Goal: Task Accomplishment & Management: Complete application form

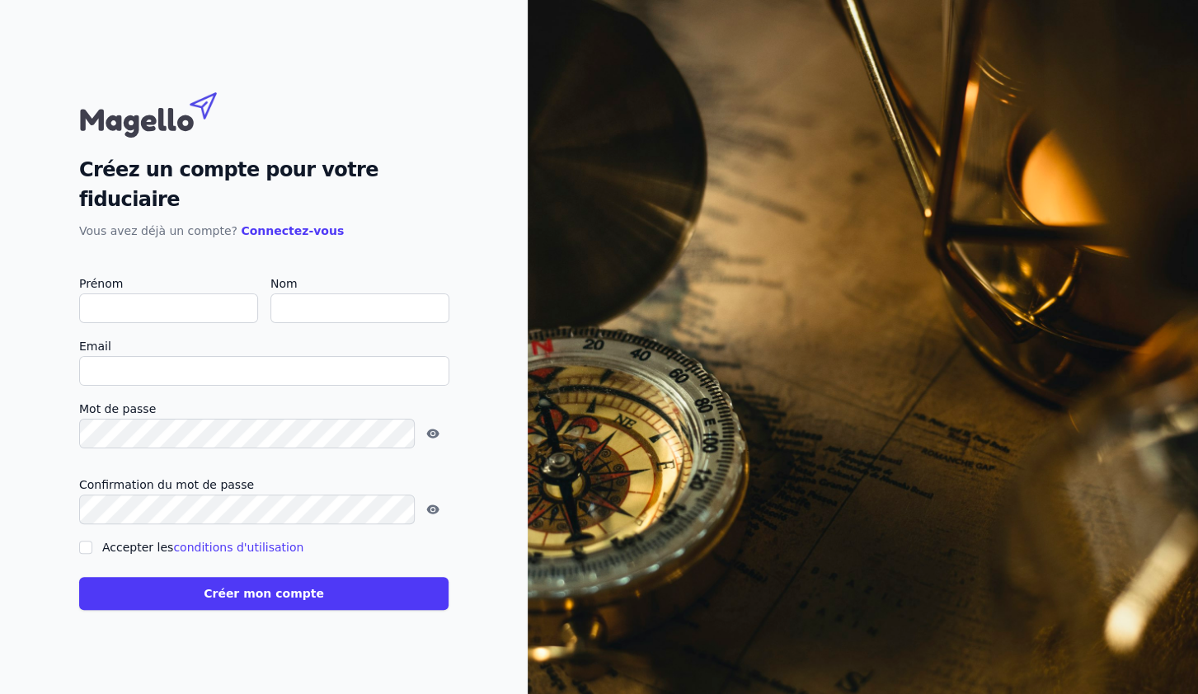
type input "V"
checkbox input "false"
type input "Vincent"
type input "GUILLAUME"
type input "[EMAIL_ADDRESS][DOMAIN_NAME]"
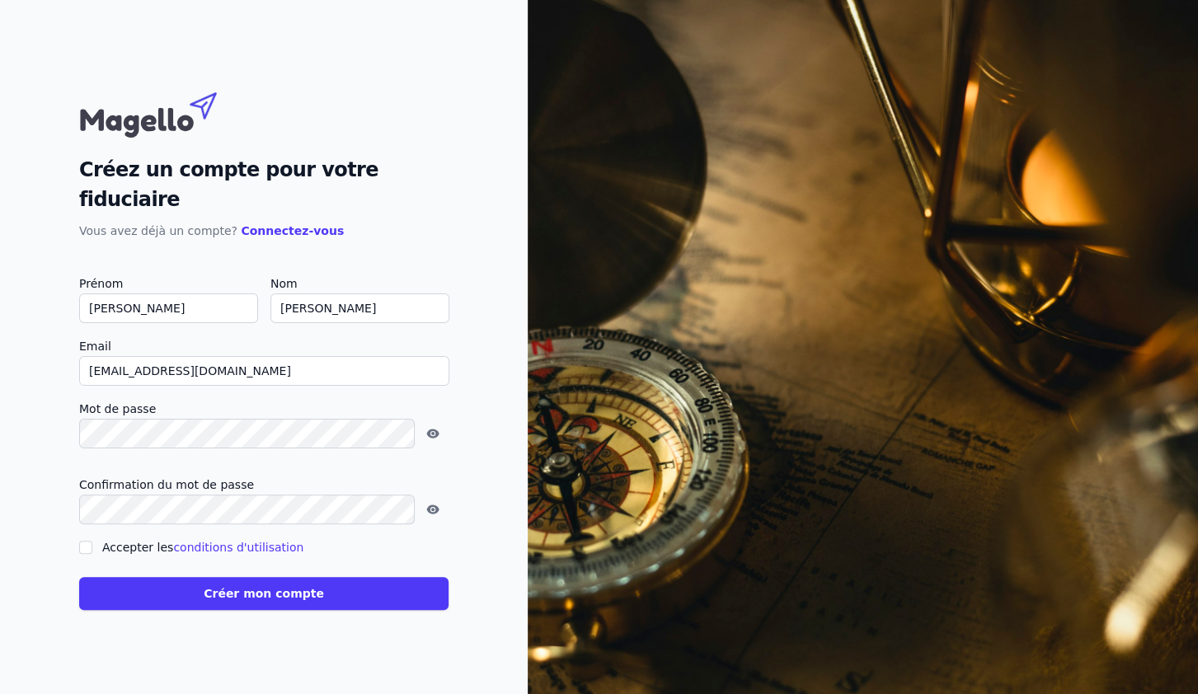
click at [420, 424] on button "button" at bounding box center [433, 434] width 26 height 20
click at [426, 427] on icon "button" at bounding box center [432, 433] width 13 height 13
click at [312, 578] on button "Créer mon compte" at bounding box center [263, 593] width 369 height 33
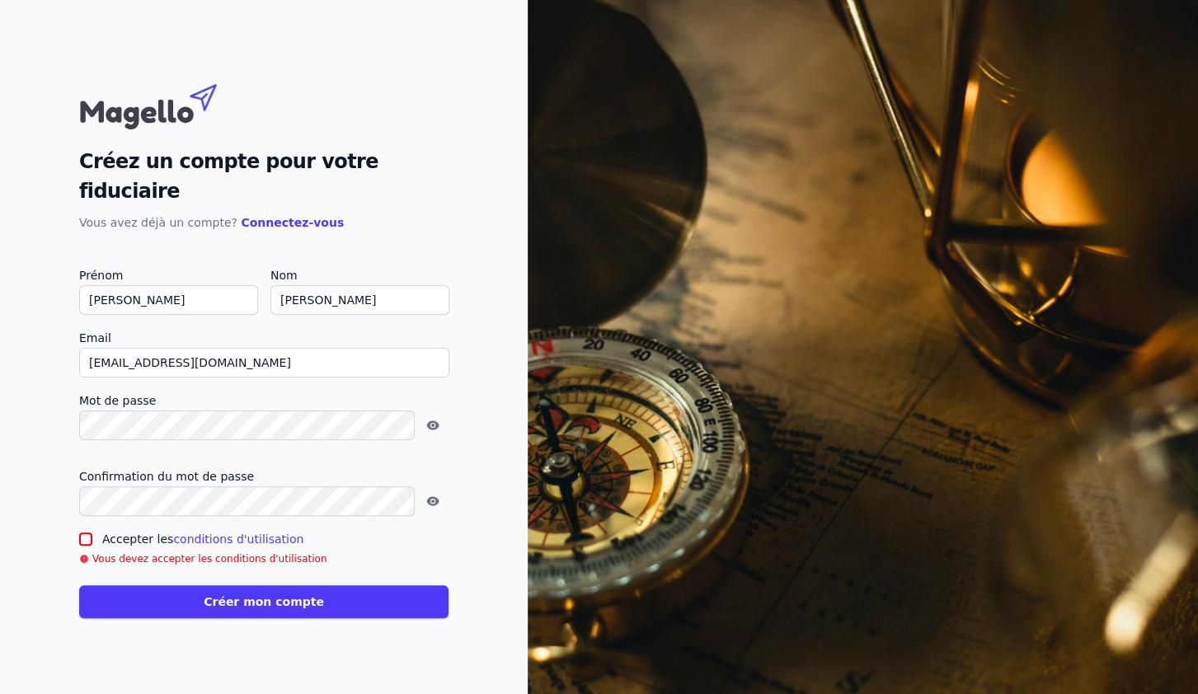
click at [83, 533] on input "Accepter les conditions d'utilisation" at bounding box center [85, 539] width 13 height 13
checkbox input "true"
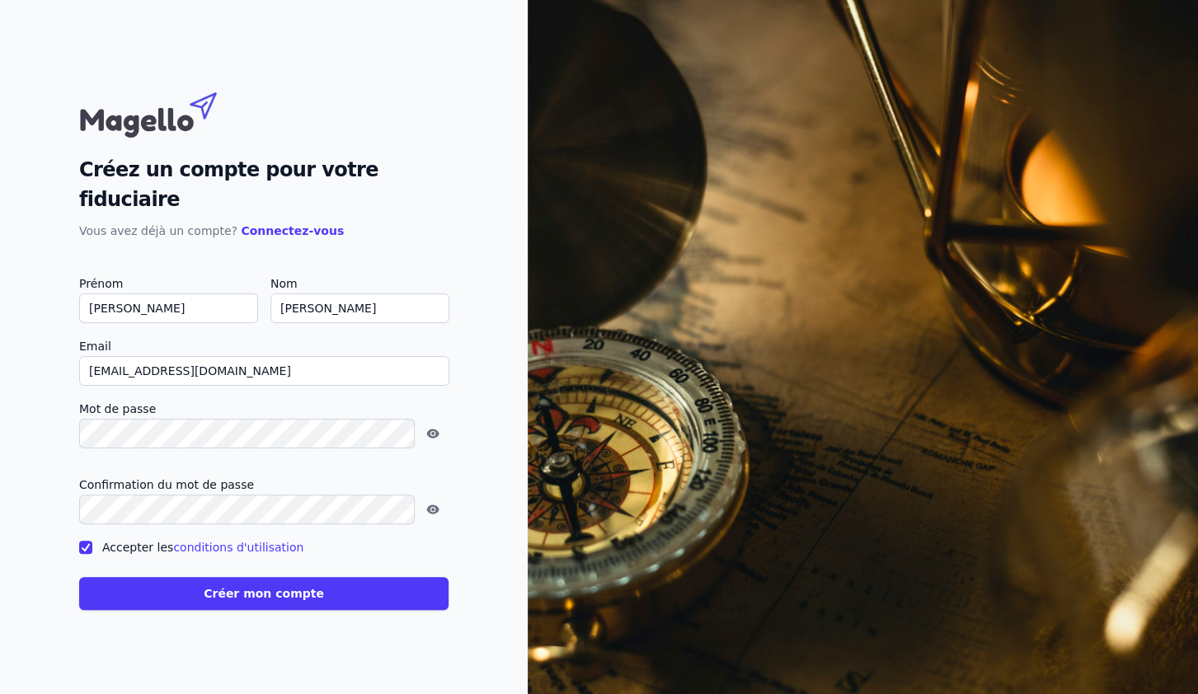
click at [283, 577] on button "Créer mon compte" at bounding box center [263, 593] width 369 height 33
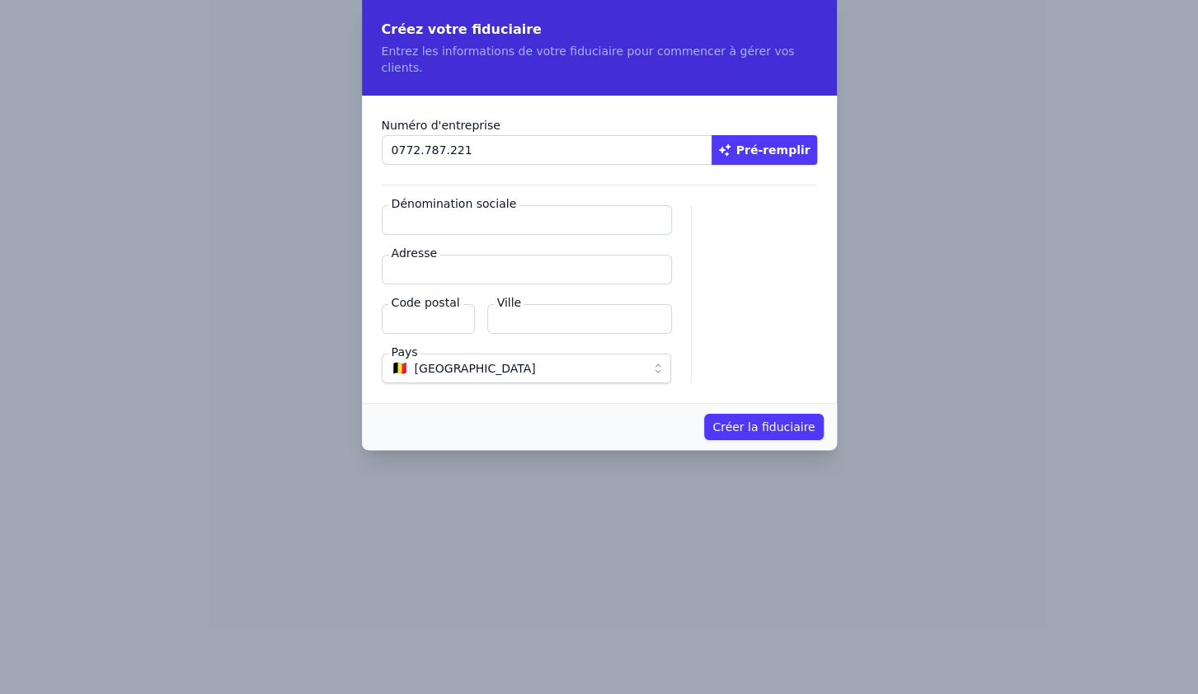
type input "0772.787.221"
click at [466, 208] on input "Dénomination sociale" at bounding box center [527, 220] width 290 height 30
click at [441, 258] on input "Adresse" at bounding box center [527, 270] width 290 height 30
click at [764, 135] on button "Pré-remplir" at bounding box center [765, 150] width 106 height 30
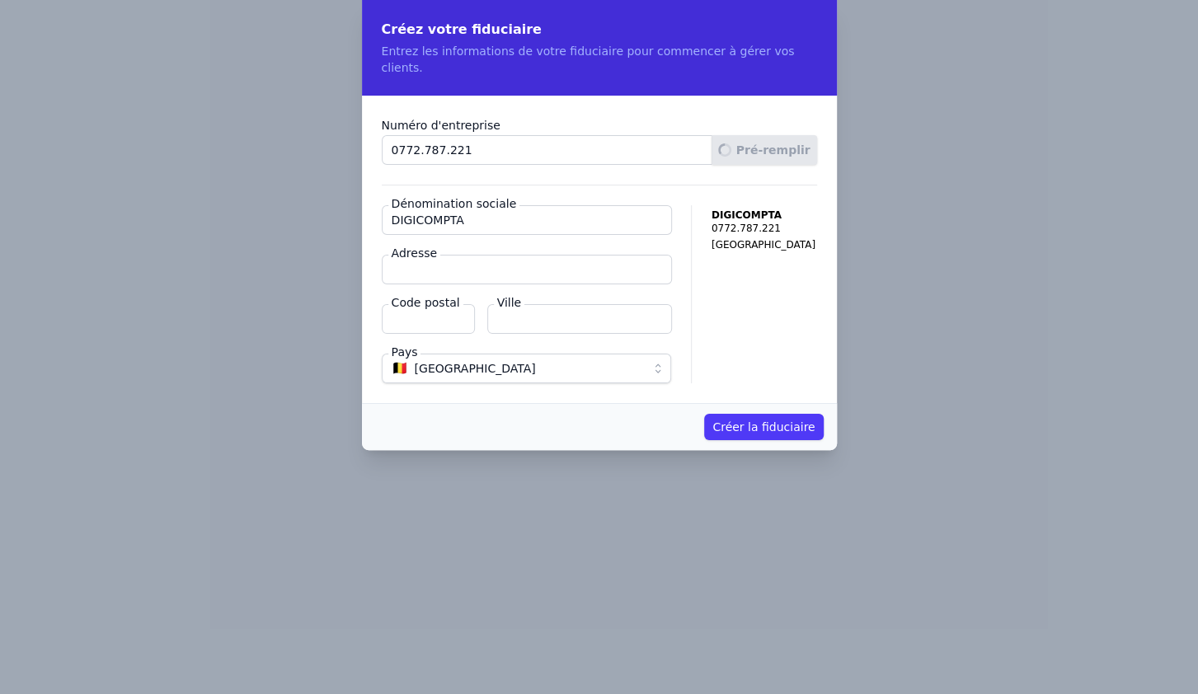
type input "DIGICOMPTA SRL"
type input "Rue des Puits 1"
type input "7011"
type input "Mons"
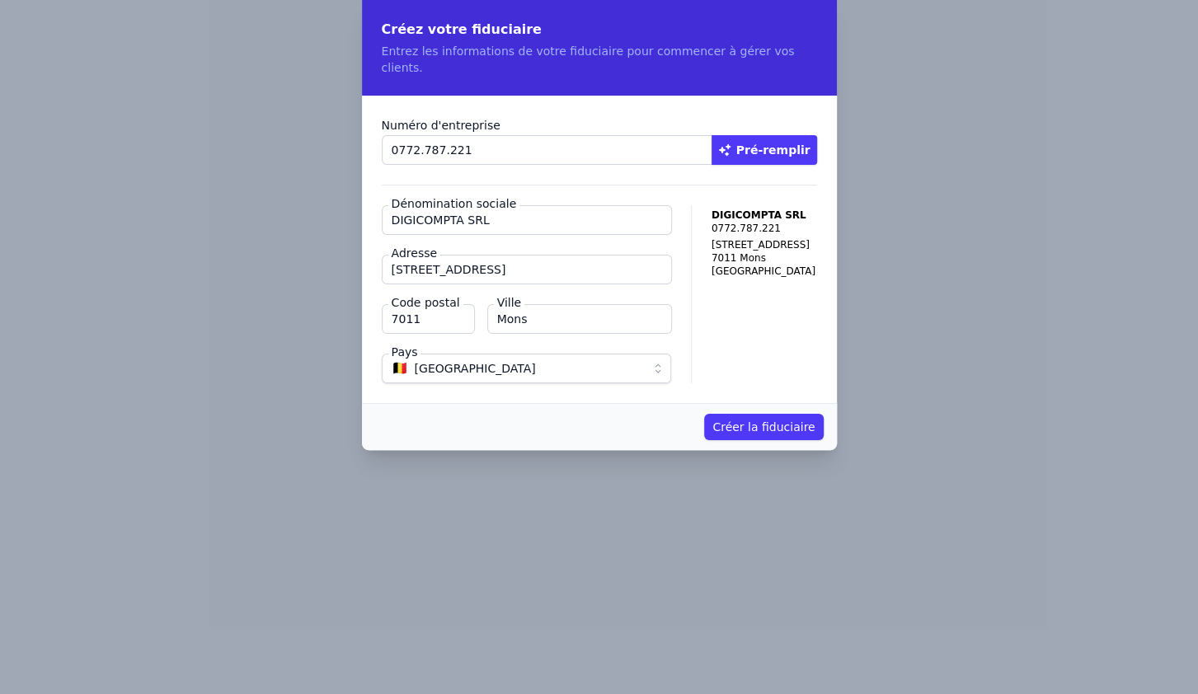
click at [781, 414] on button "Créer la fiduciaire" at bounding box center [763, 427] width 119 height 26
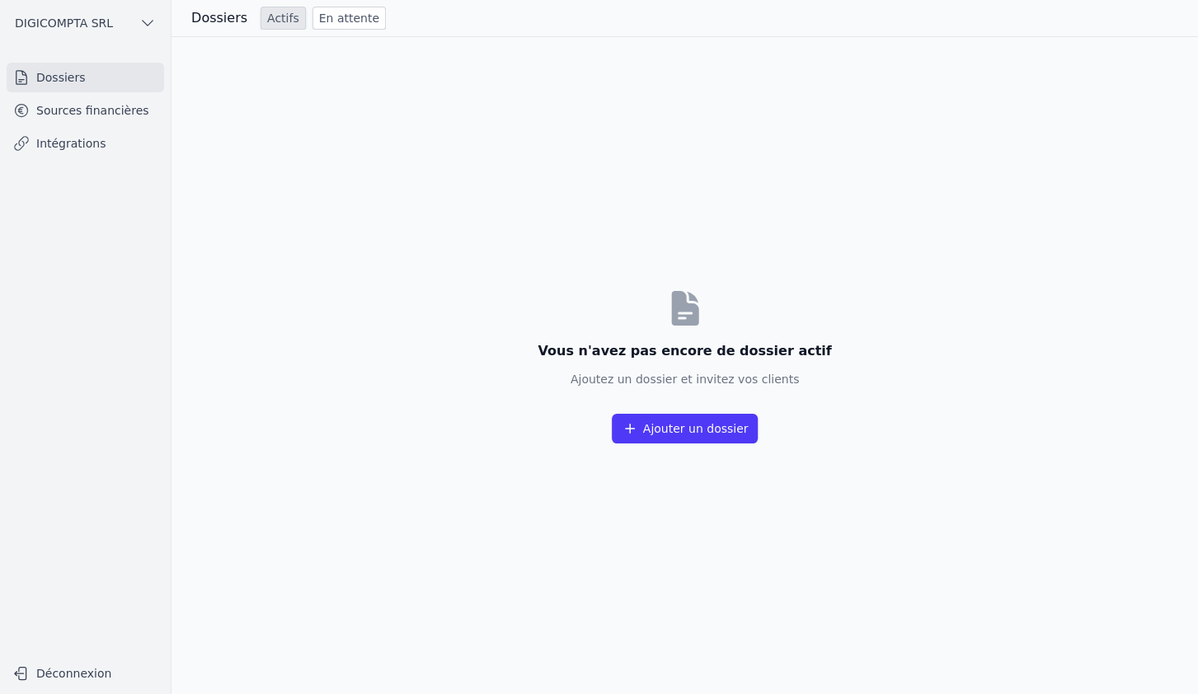
click at [49, 84] on link "Dossiers" at bounding box center [85, 78] width 157 height 30
click at [680, 433] on button "Ajouter un dossier" at bounding box center [685, 429] width 147 height 30
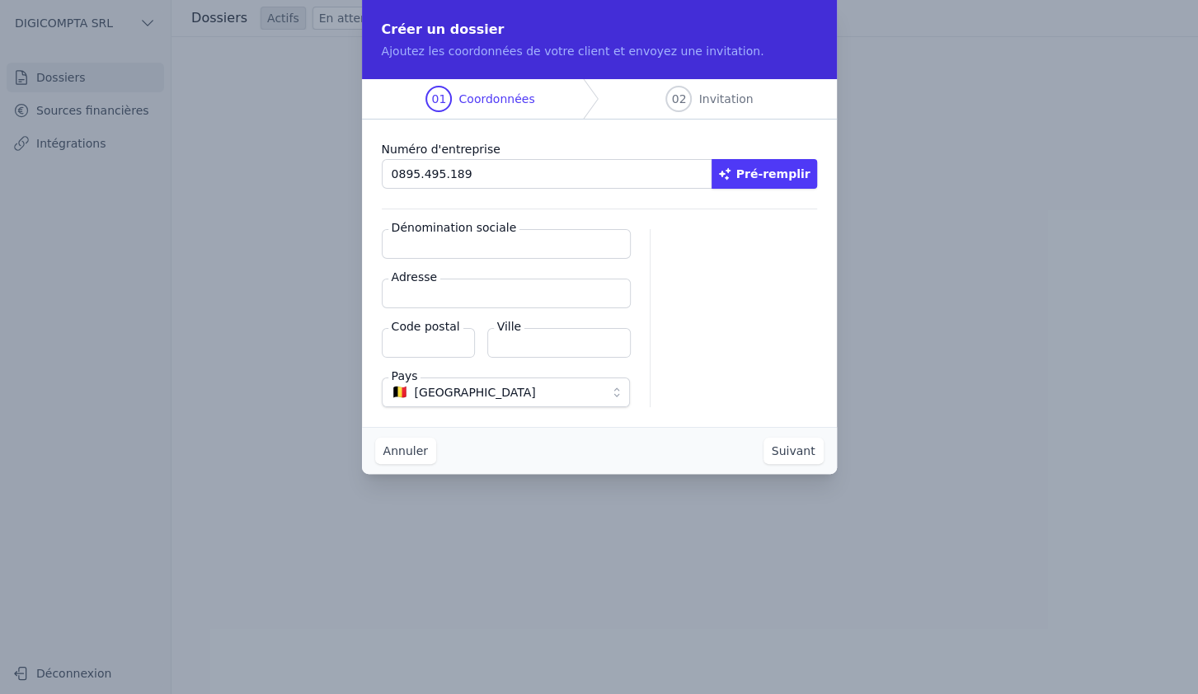
type input "0895.495.189"
click at [786, 176] on button "Pré-remplir" at bounding box center [765, 174] width 106 height 30
type input "BREVCO SERVICES SCS"
type input "Place Marcel Broodthaers 8/5"
type input "1060"
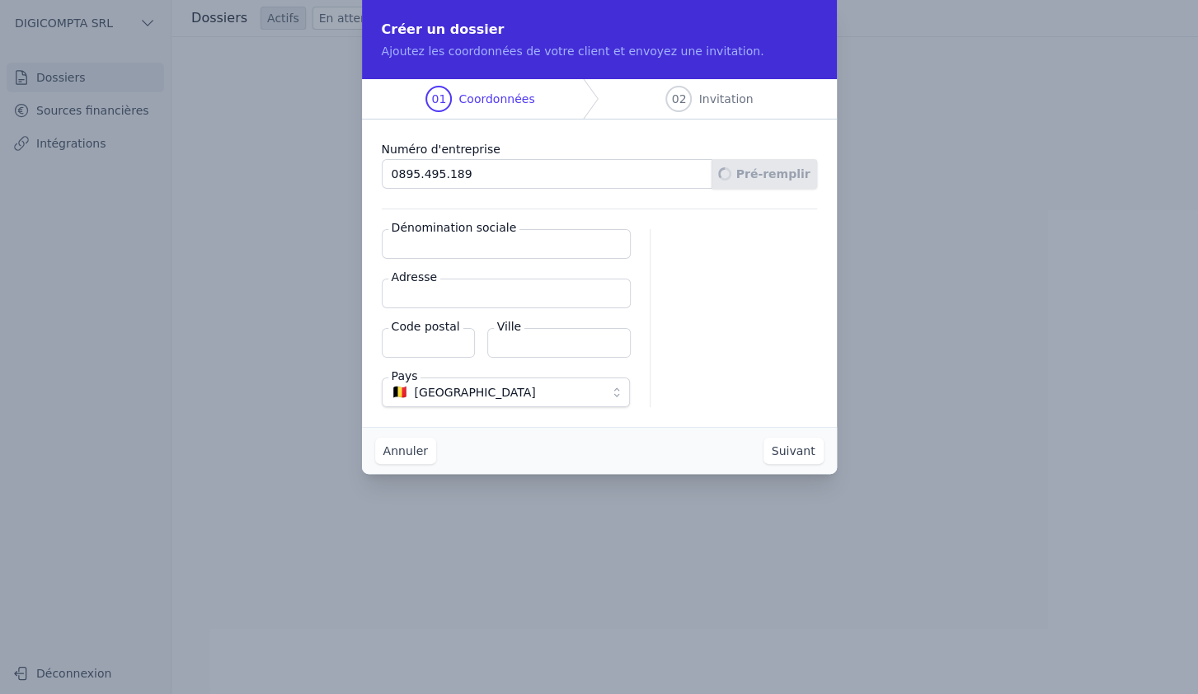
type input "Saint-Gilles"
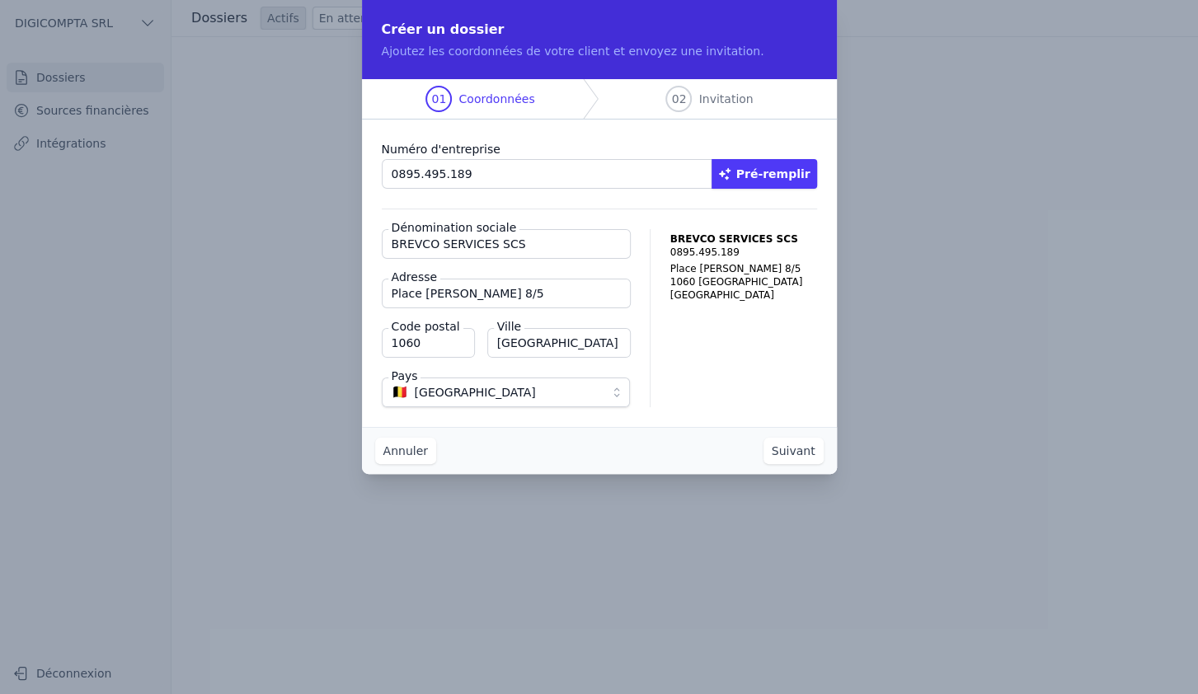
click at [801, 453] on button "Suivant" at bounding box center [793, 451] width 60 height 26
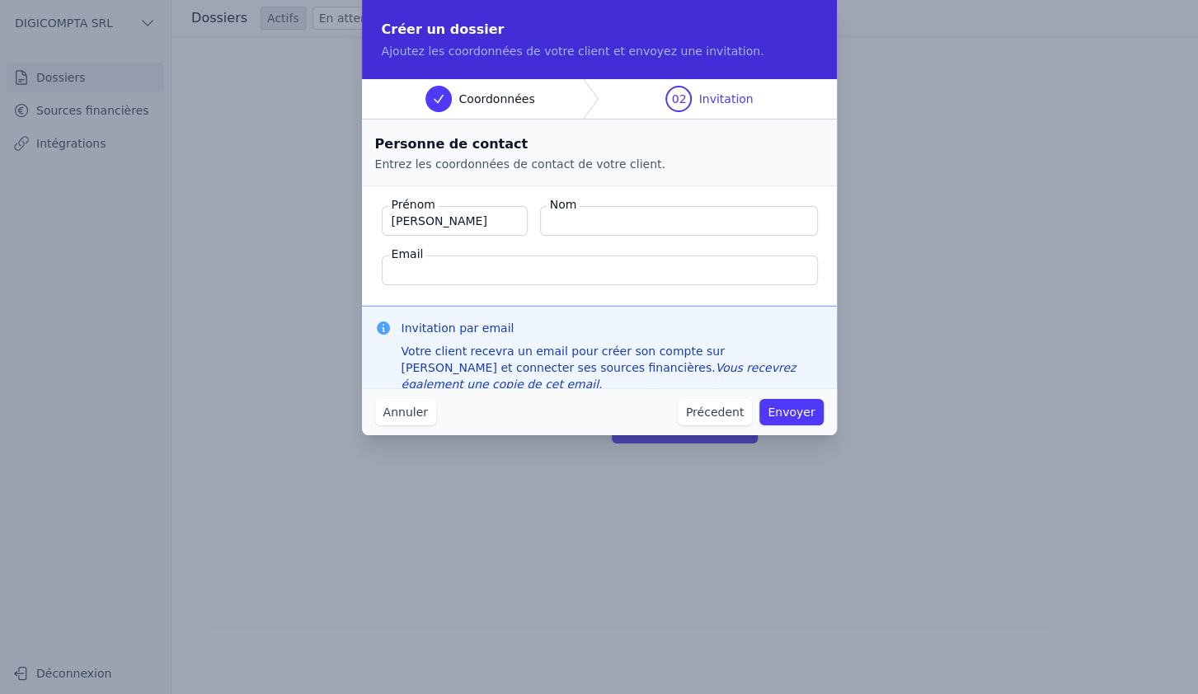
type input "Vincent"
type input "GUILLAUME"
type input "digicompta@outlook.com"
click at [800, 408] on button "Envoyer" at bounding box center [790, 412] width 63 height 26
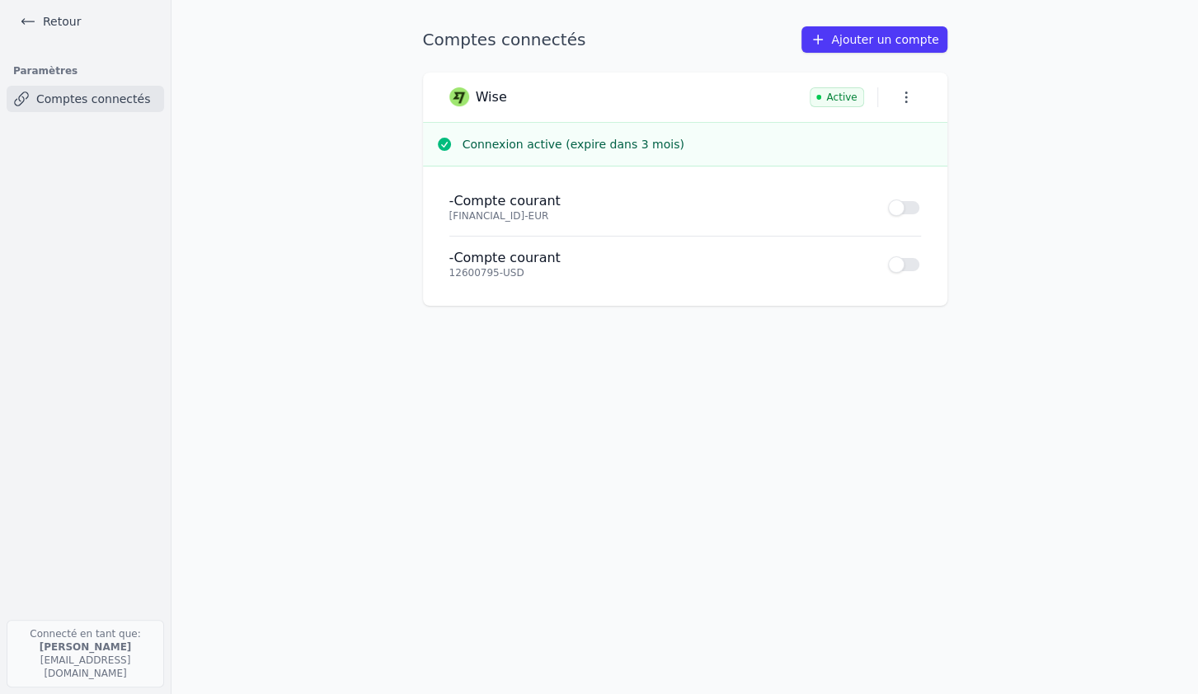
click at [294, 500] on main "Comptes connectés Ajouter un compte Wise Active Connexion active (expire dans 3…" at bounding box center [599, 347] width 1198 height 694
click at [903, 95] on icon "button" at bounding box center [906, 97] width 16 height 16
click at [903, 95] on div at bounding box center [599, 347] width 1198 height 694
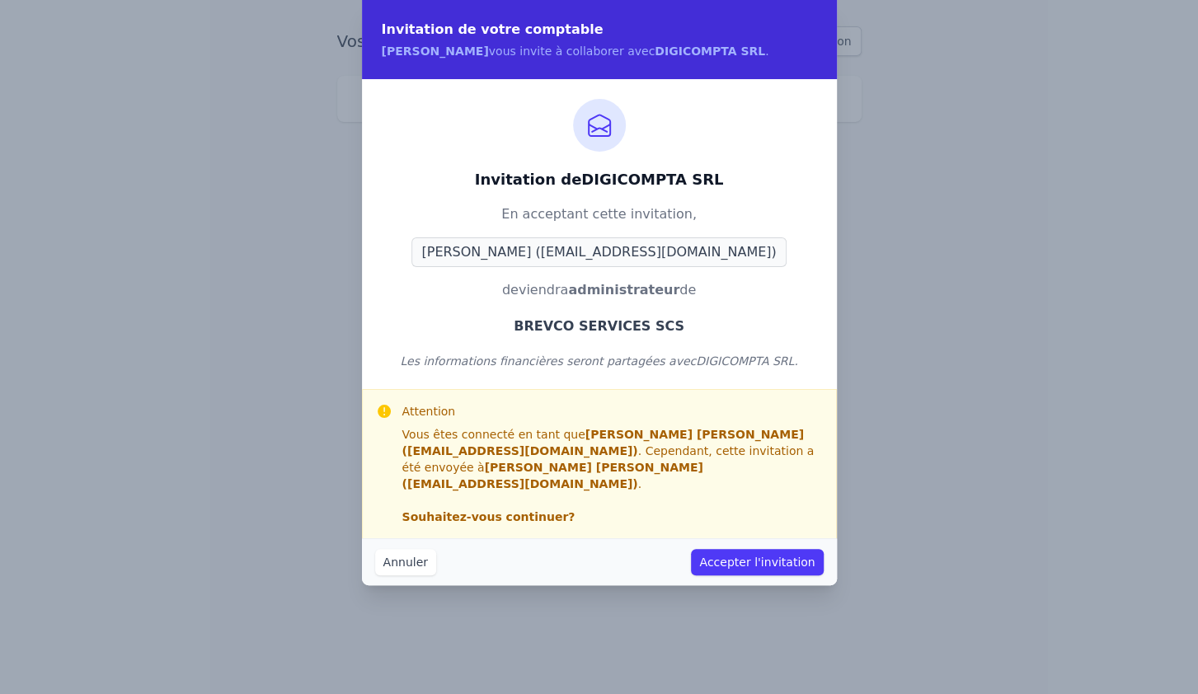
click at [777, 549] on button "Accepter l'invitation" at bounding box center [757, 562] width 132 height 26
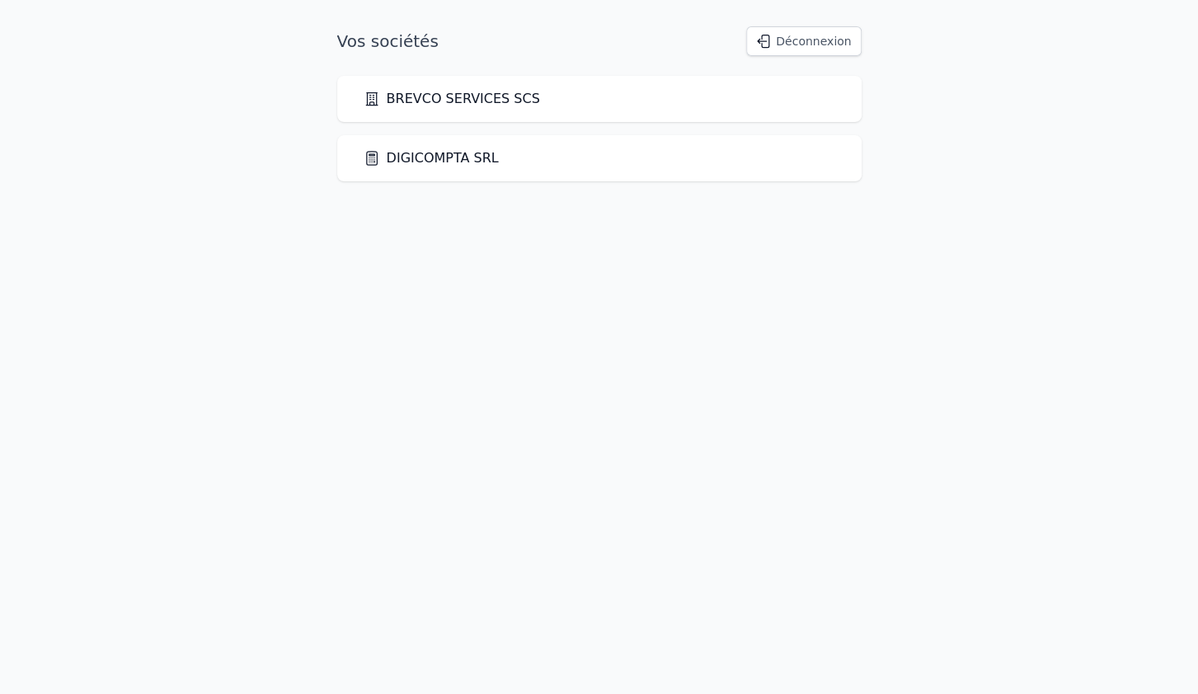
click at [463, 100] on link "BREVCO SERVICES SCS" at bounding box center [452, 99] width 176 height 20
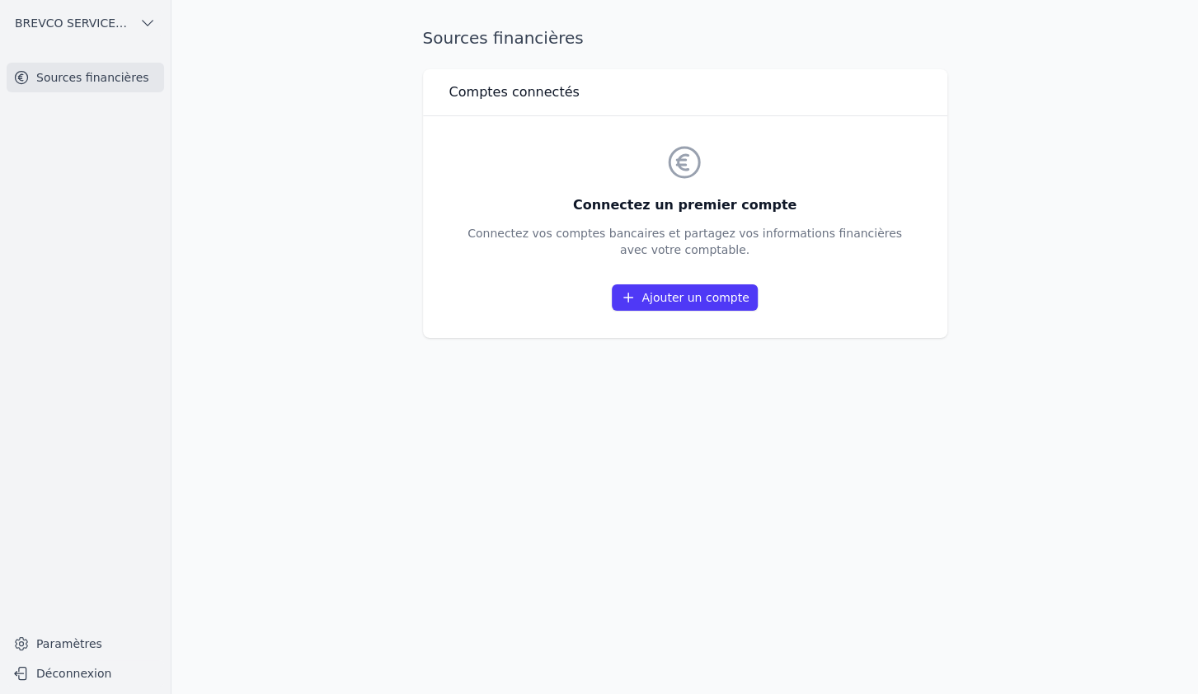
click at [667, 302] on link "Ajouter un compte" at bounding box center [684, 297] width 145 height 26
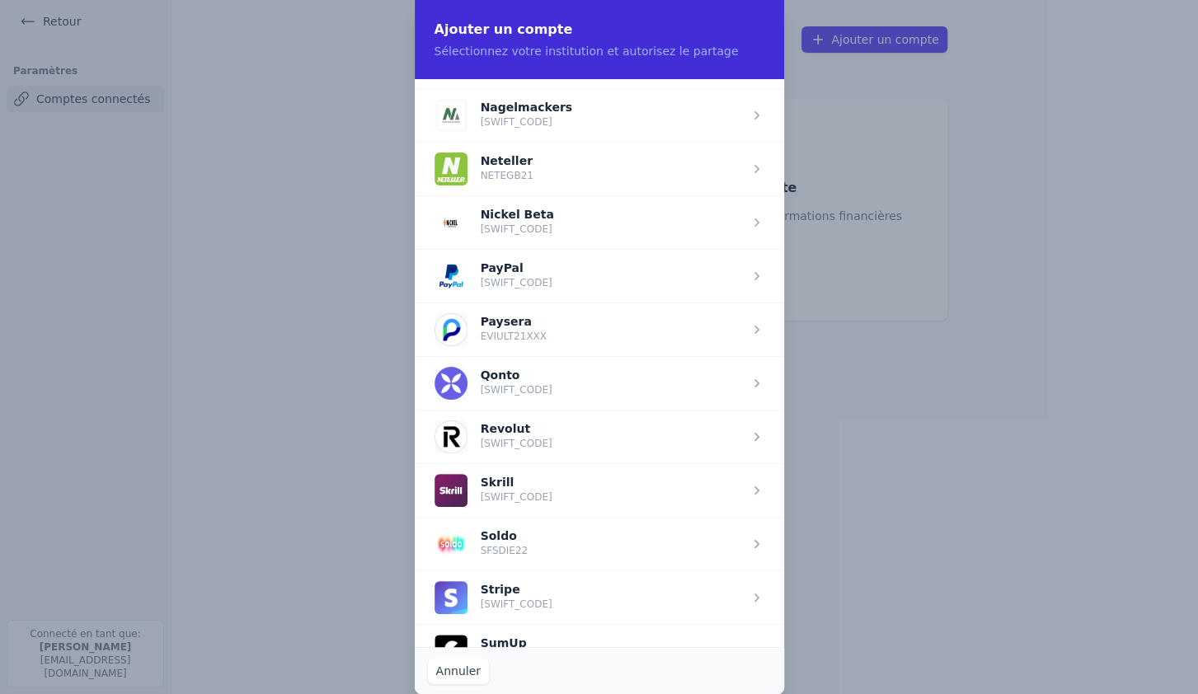
scroll to position [2097, 0]
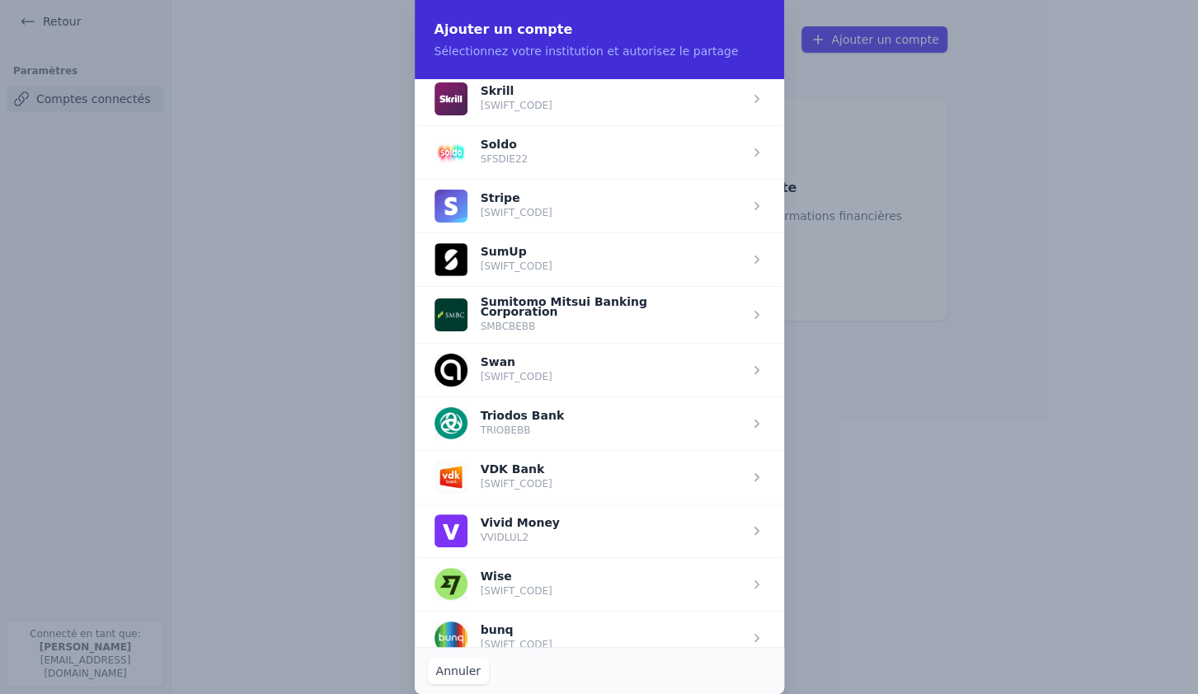
click at [501, 566] on span "button" at bounding box center [599, 584] width 369 height 54
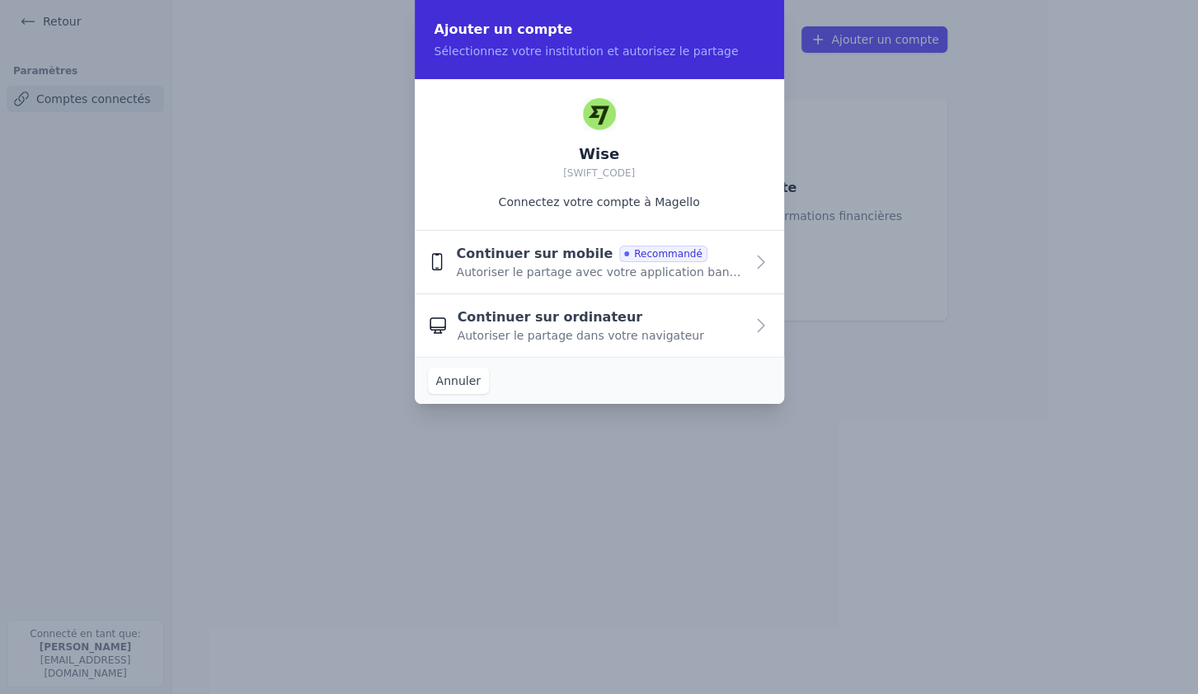
scroll to position [0, 0]
click at [613, 321] on div "Continuer sur ordinateur Autoriser le partage dans votre navigateur" at bounding box center [601, 326] width 287 height 36
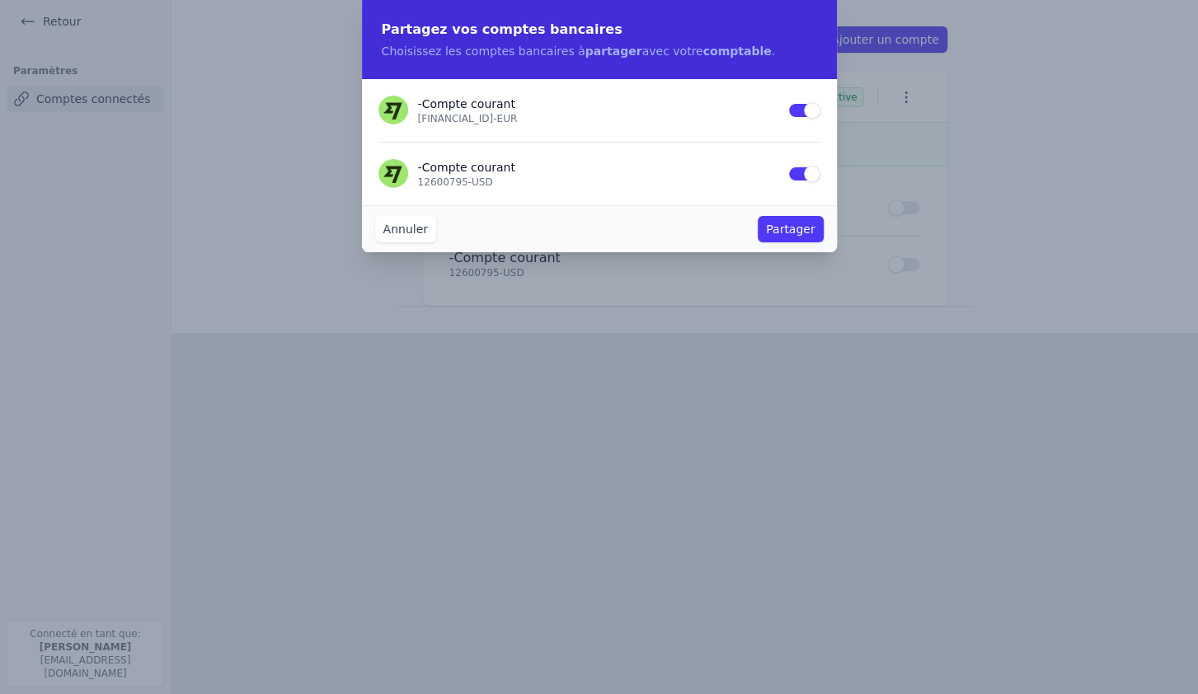
click at [787, 227] on button "Partager" at bounding box center [790, 229] width 65 height 26
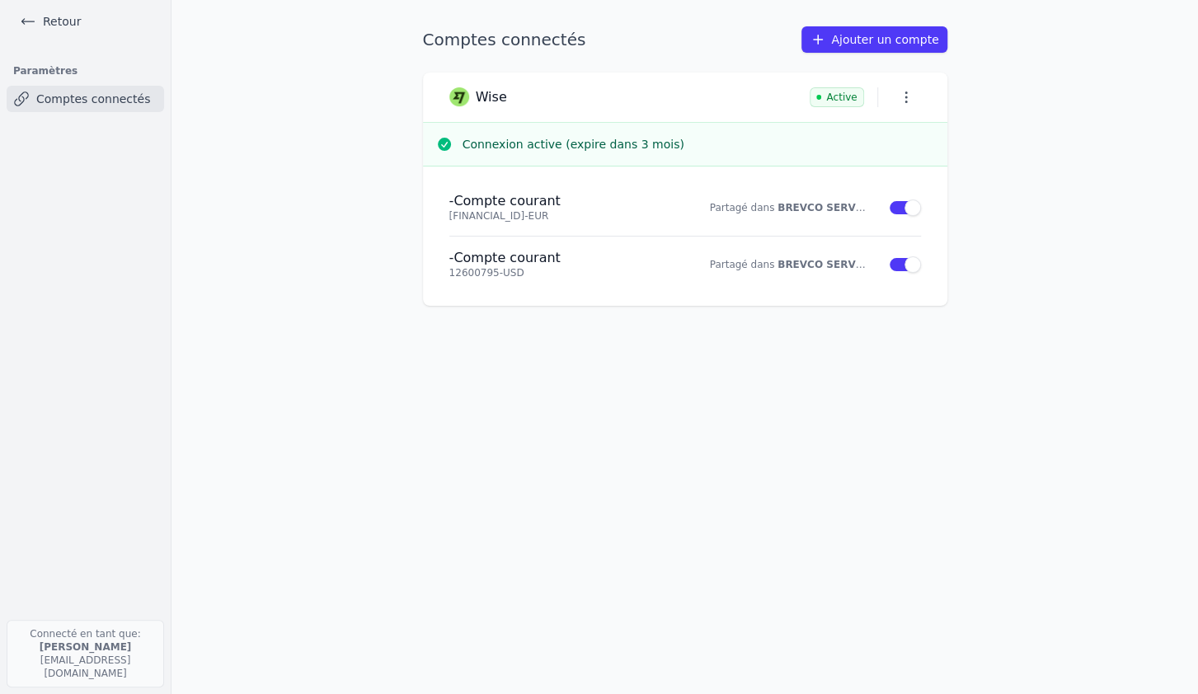
click at [55, 21] on link "Retour" at bounding box center [50, 21] width 74 height 23
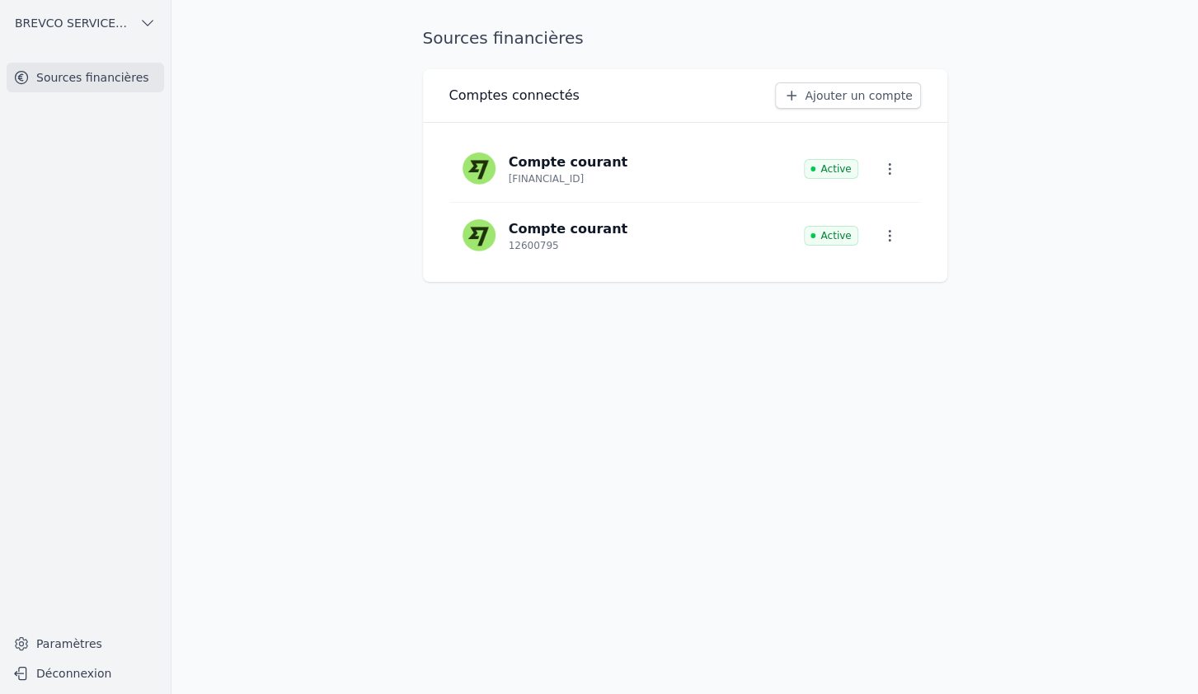
click at [106, 24] on span "BREVCO SERVICES SCS" at bounding box center [74, 23] width 118 height 16
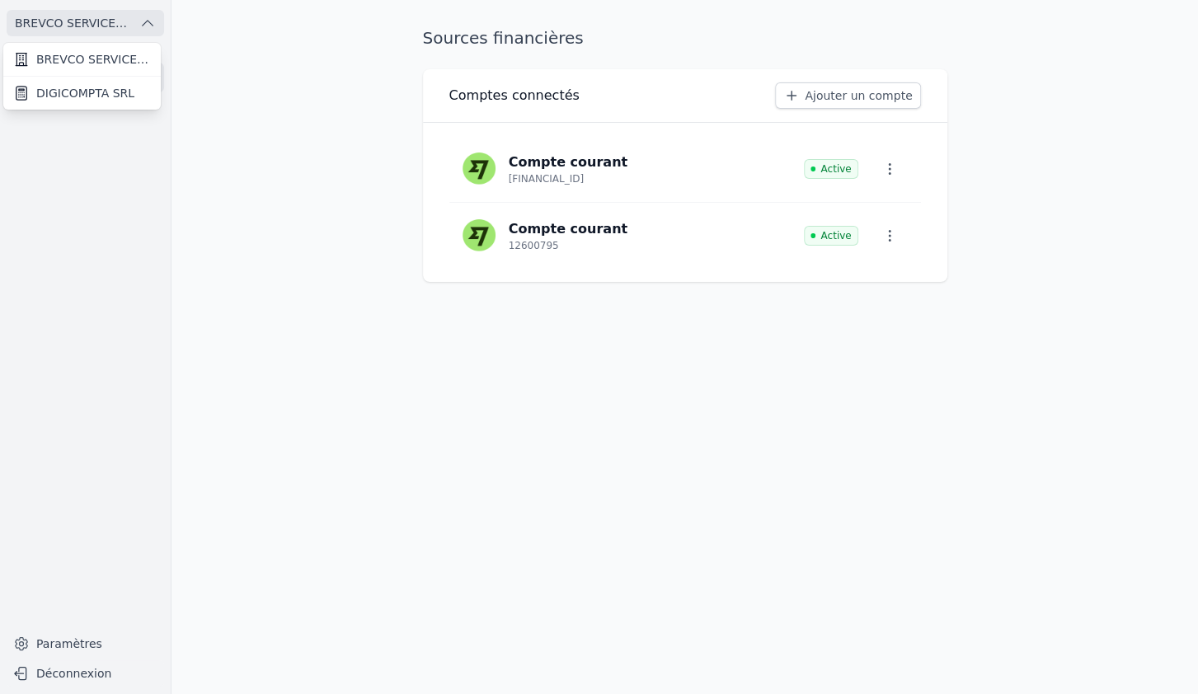
click at [90, 87] on span "DIGICOMPTA SRL" at bounding box center [85, 93] width 98 height 16
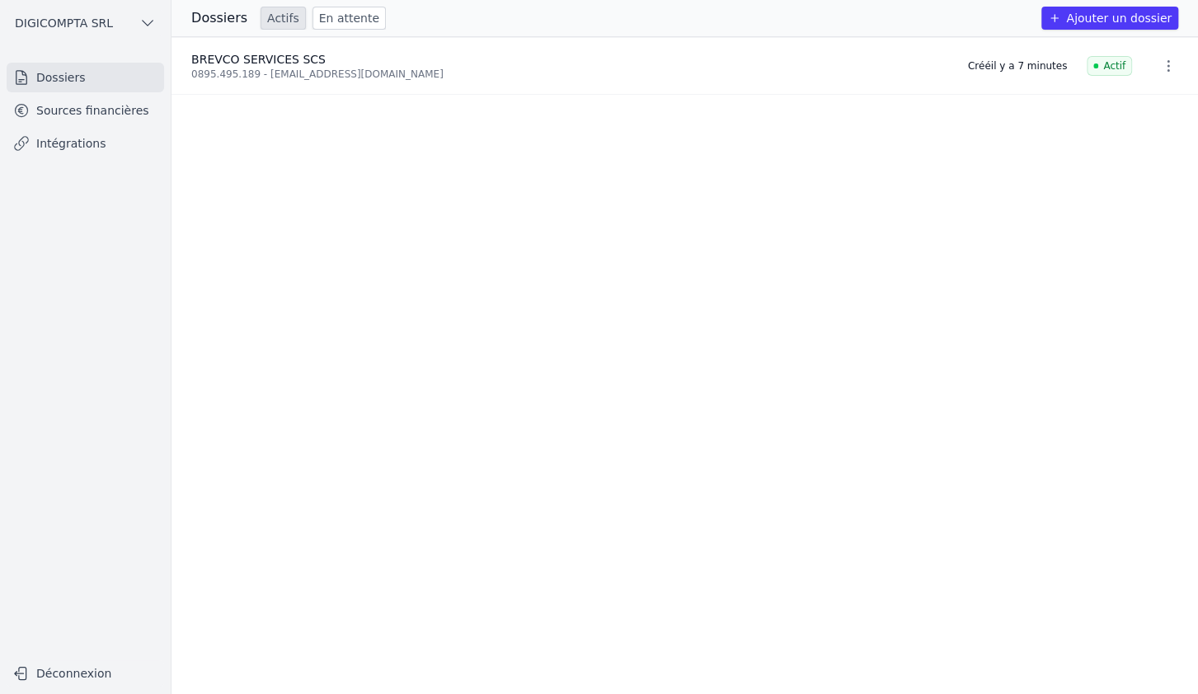
click at [68, 115] on link "Sources financières" at bounding box center [85, 111] width 157 height 30
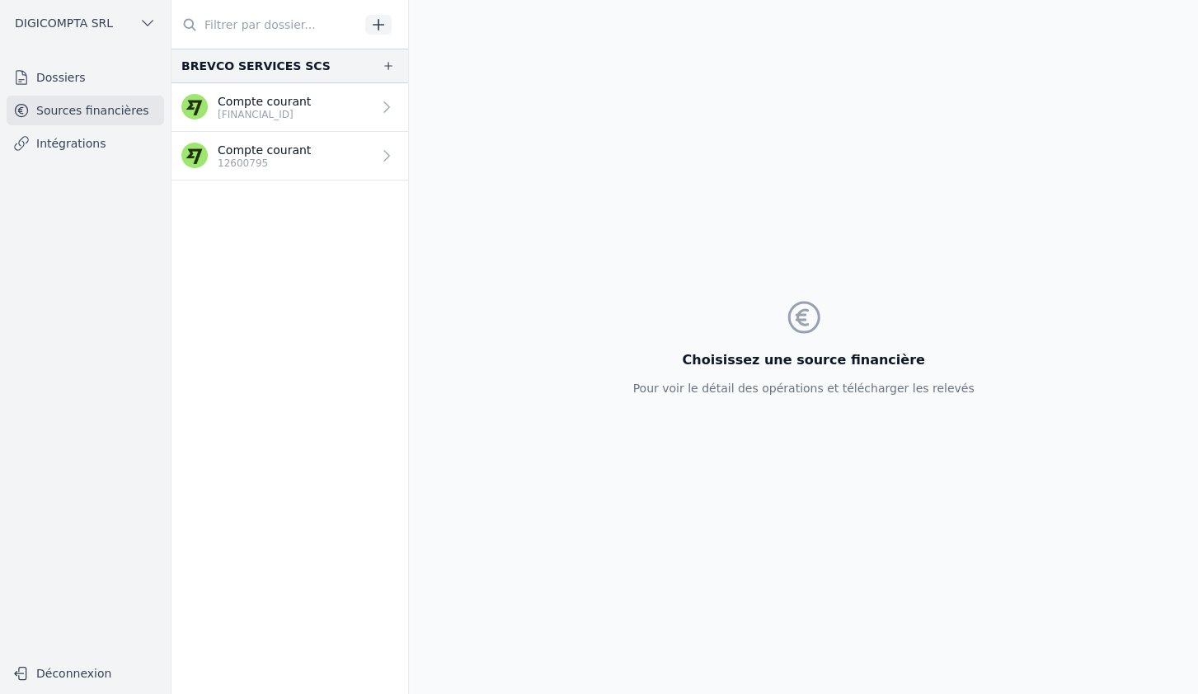
click at [279, 110] on p "[FINANCIAL_ID]" at bounding box center [264, 114] width 93 height 13
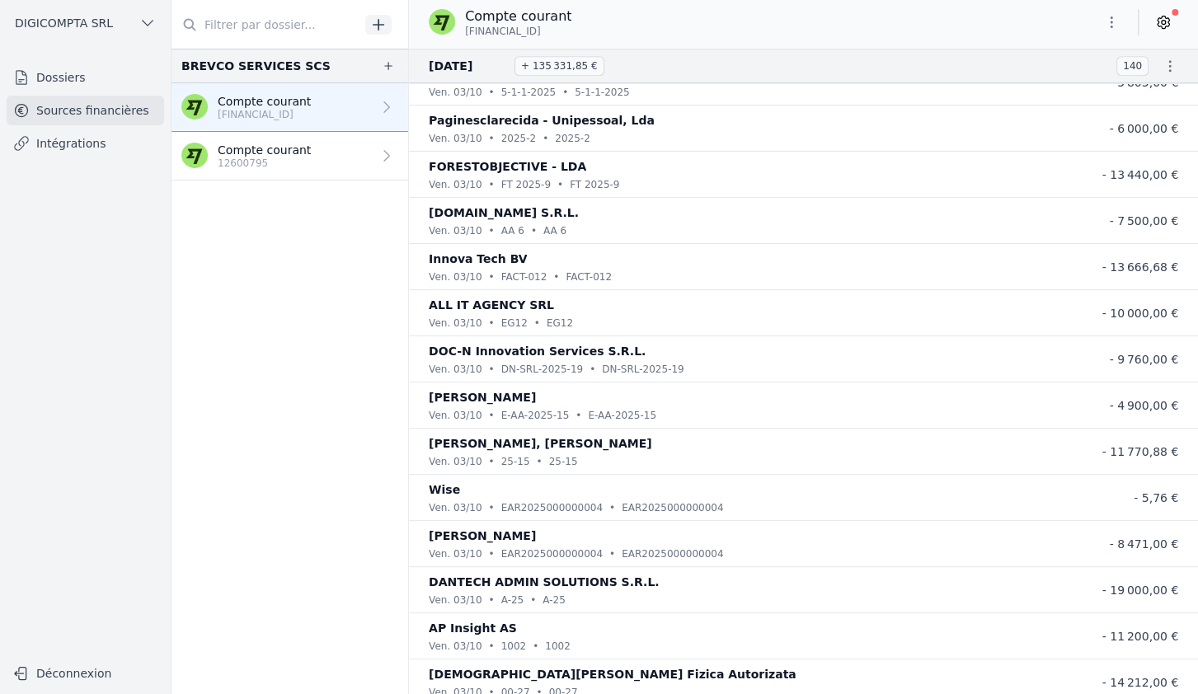
scroll to position [719, 0]
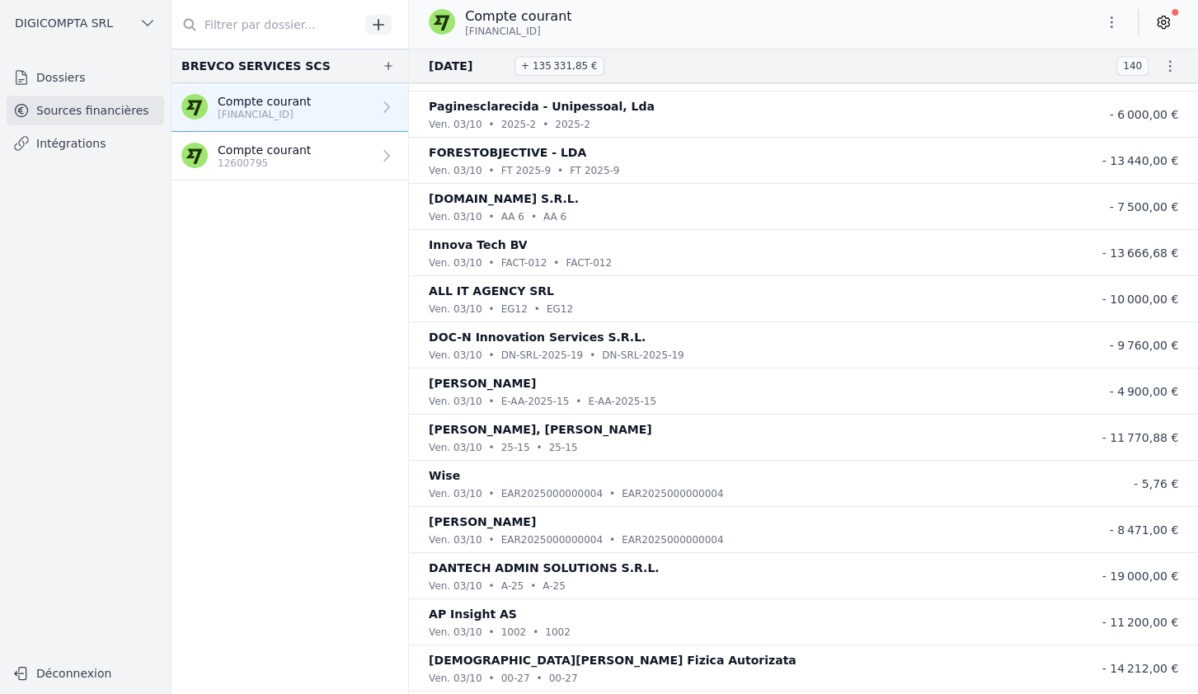
click at [284, 157] on p "12600795" at bounding box center [264, 163] width 93 height 13
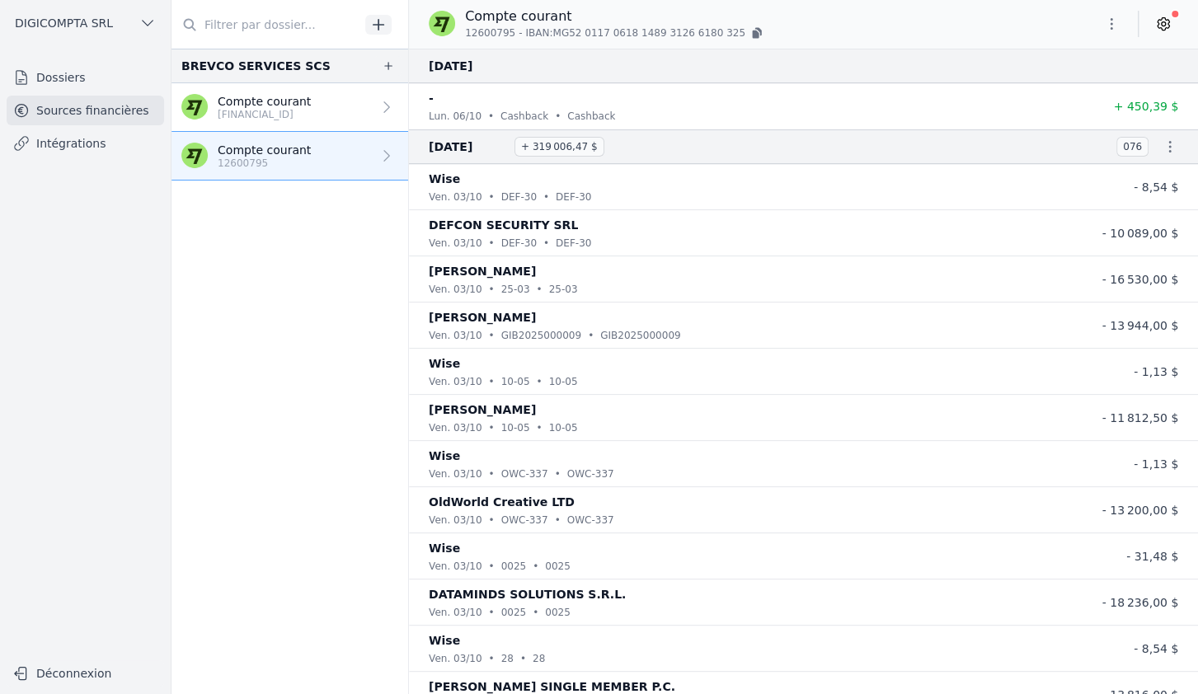
click at [1115, 21] on icon "button" at bounding box center [1111, 24] width 16 height 16
click at [1055, 59] on button "Renommer" at bounding box center [1071, 59] width 119 height 31
click at [576, 17] on input "Compte courant" at bounding box center [551, 17] width 171 height 20
type input "Compte courant USD"
click at [641, 17] on button "submit" at bounding box center [654, 17] width 26 height 20
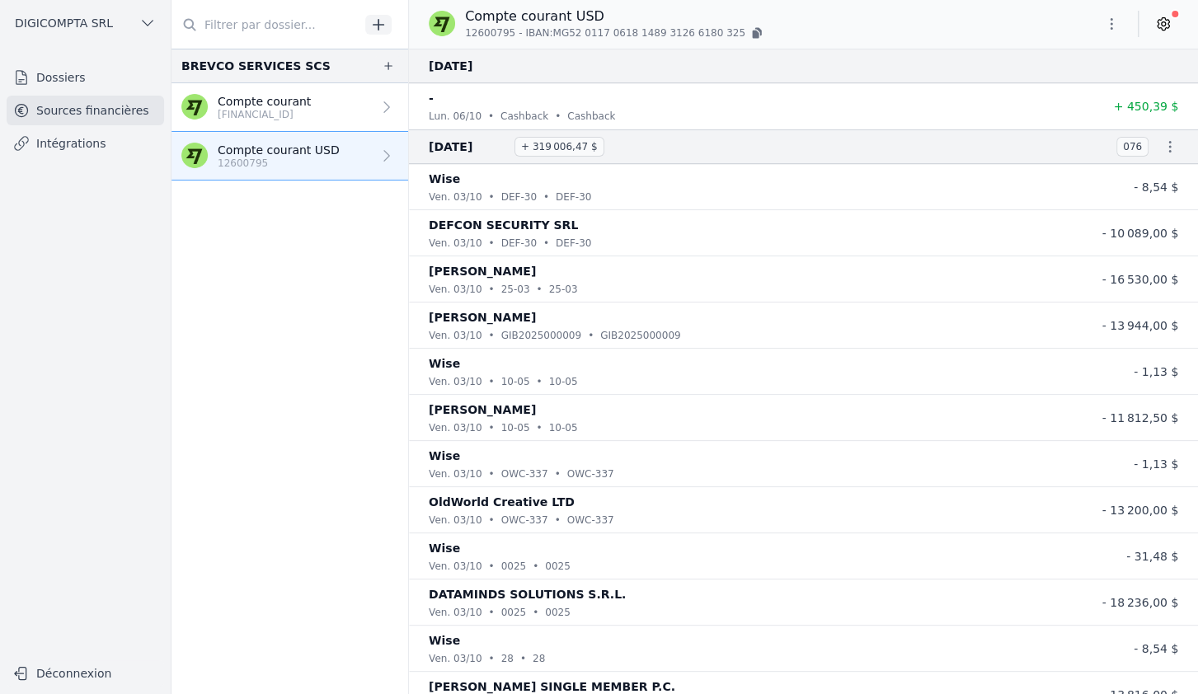
click at [57, 146] on link "Intégrations" at bounding box center [85, 144] width 157 height 30
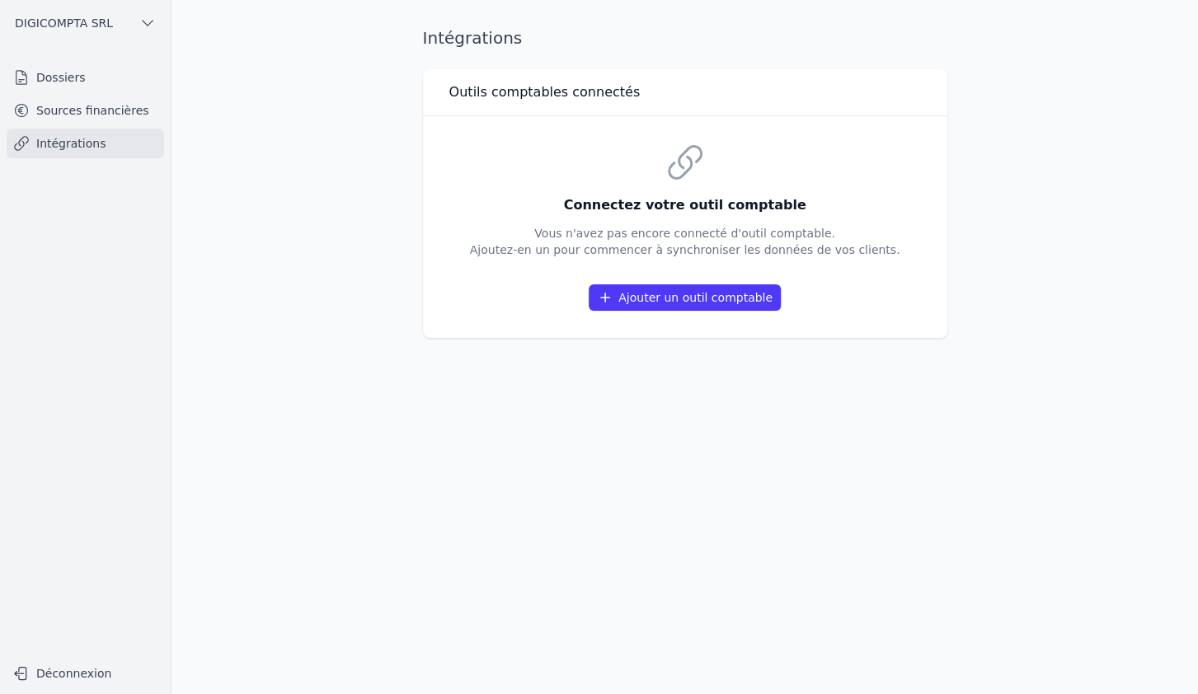
click at [688, 298] on button "Ajouter un outil comptable" at bounding box center [685, 297] width 192 height 26
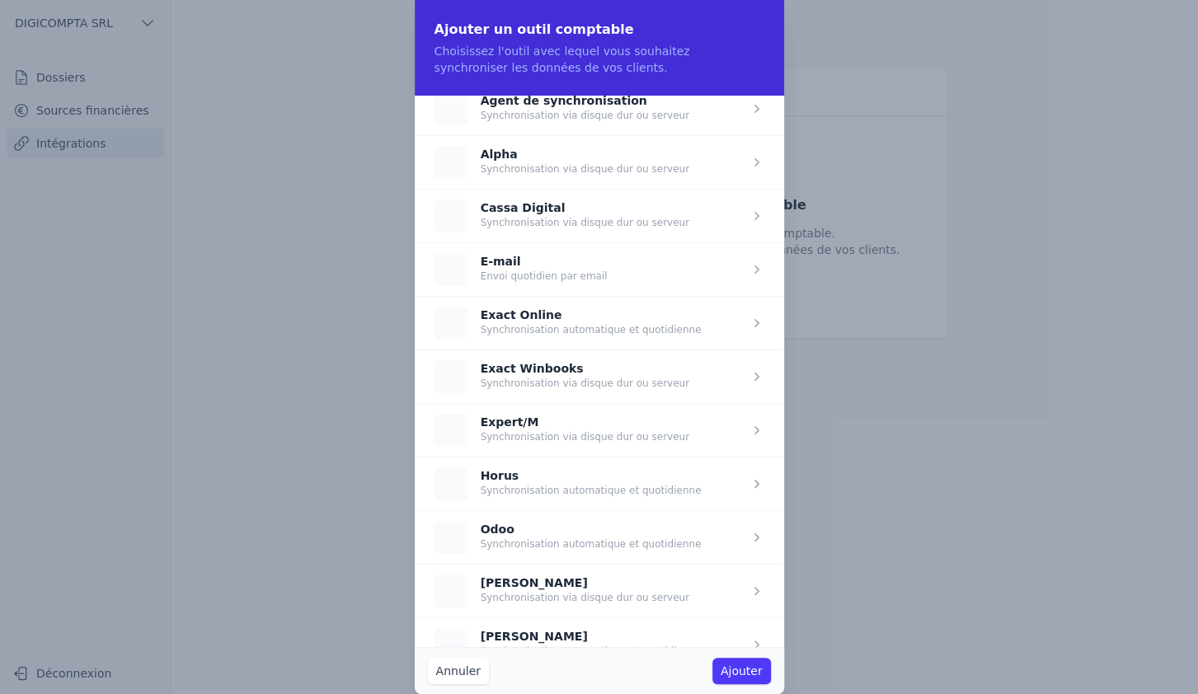
scroll to position [16, 0]
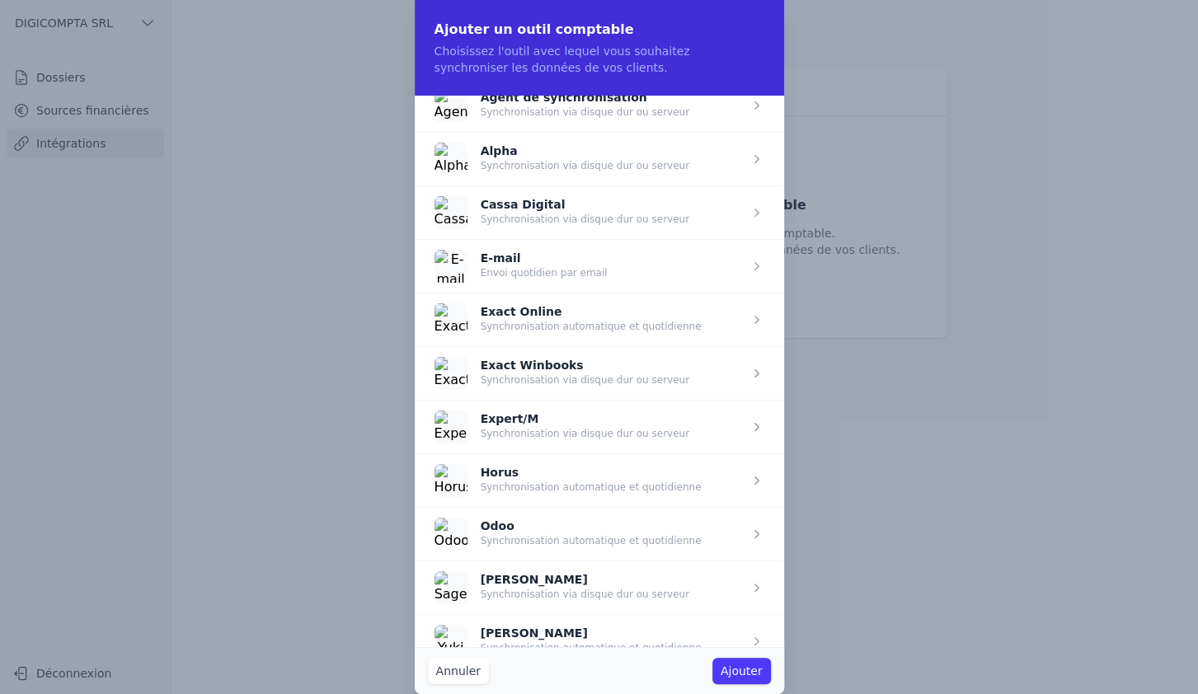
click at [755, 267] on span "button" at bounding box center [599, 266] width 369 height 54
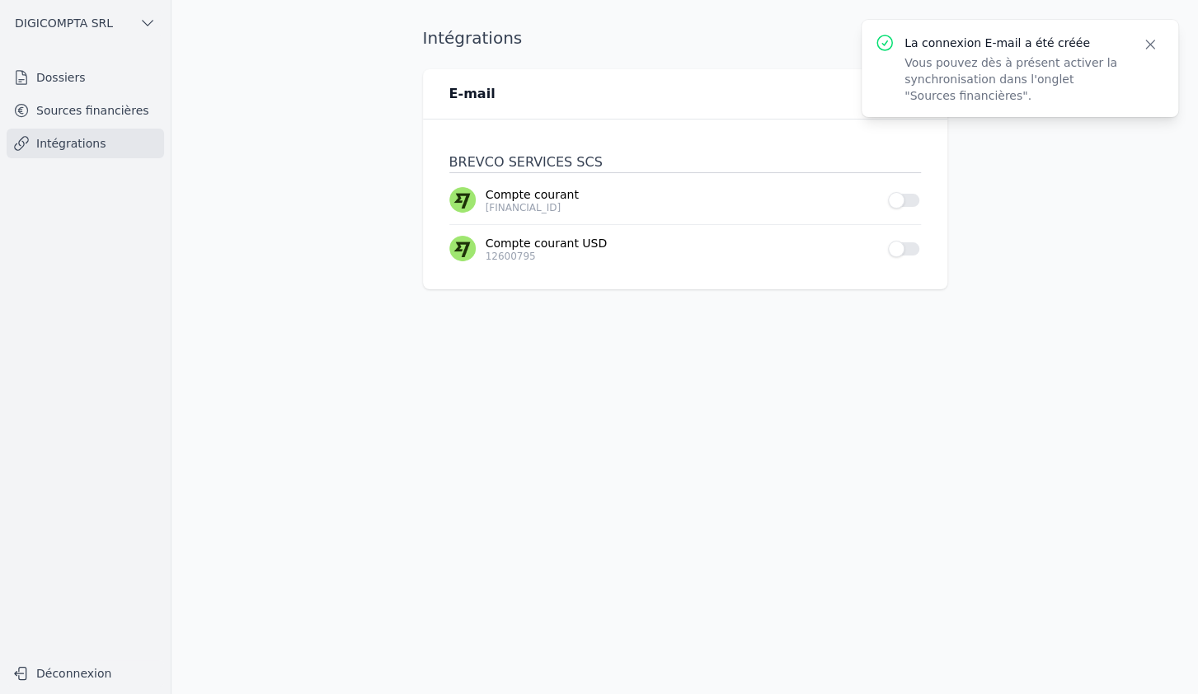
click at [914, 200] on button "Use setting" at bounding box center [904, 200] width 33 height 16
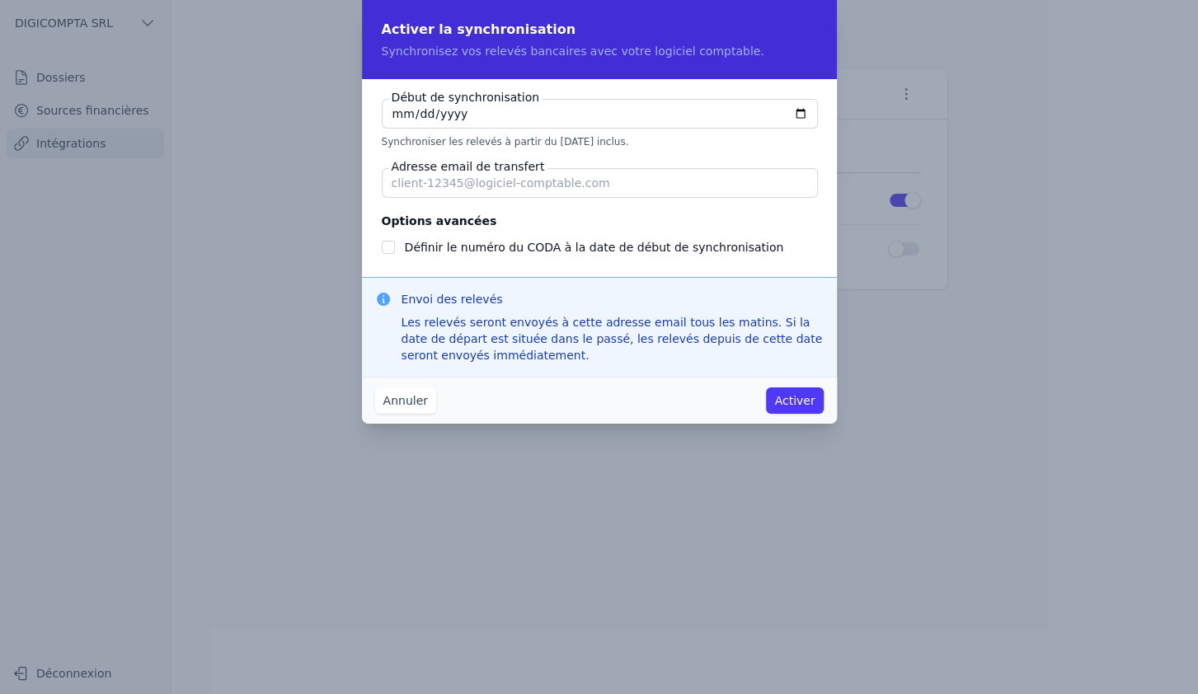
click at [649, 184] on input "Adresse email de transfert" at bounding box center [600, 183] width 436 height 30
type input "u"
checkbox input "false"
click at [543, 187] on input "uid-054086-40-WISEEUR" at bounding box center [600, 183] width 436 height 30
type input "[EMAIL_ADDRESS][DOMAIN_NAME]"
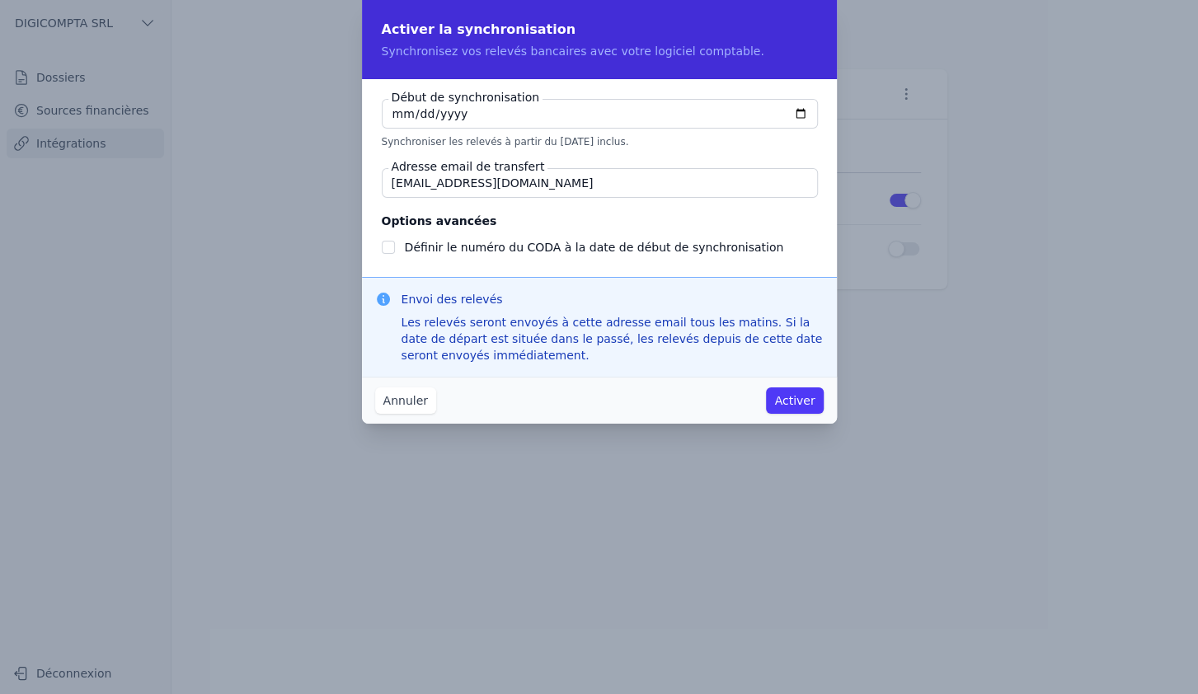
click at [797, 118] on input "[DATE]" at bounding box center [600, 114] width 436 height 30
click at [800, 115] on input "[DATE]" at bounding box center [600, 114] width 436 height 30
type input "[DATE]"
click at [716, 151] on fieldset "Début de synchronisation [DATE] Synchroniser les relevés à partir du [DATE] inc…" at bounding box center [599, 148] width 435 height 99
click at [389, 255] on div at bounding box center [388, 247] width 13 height 20
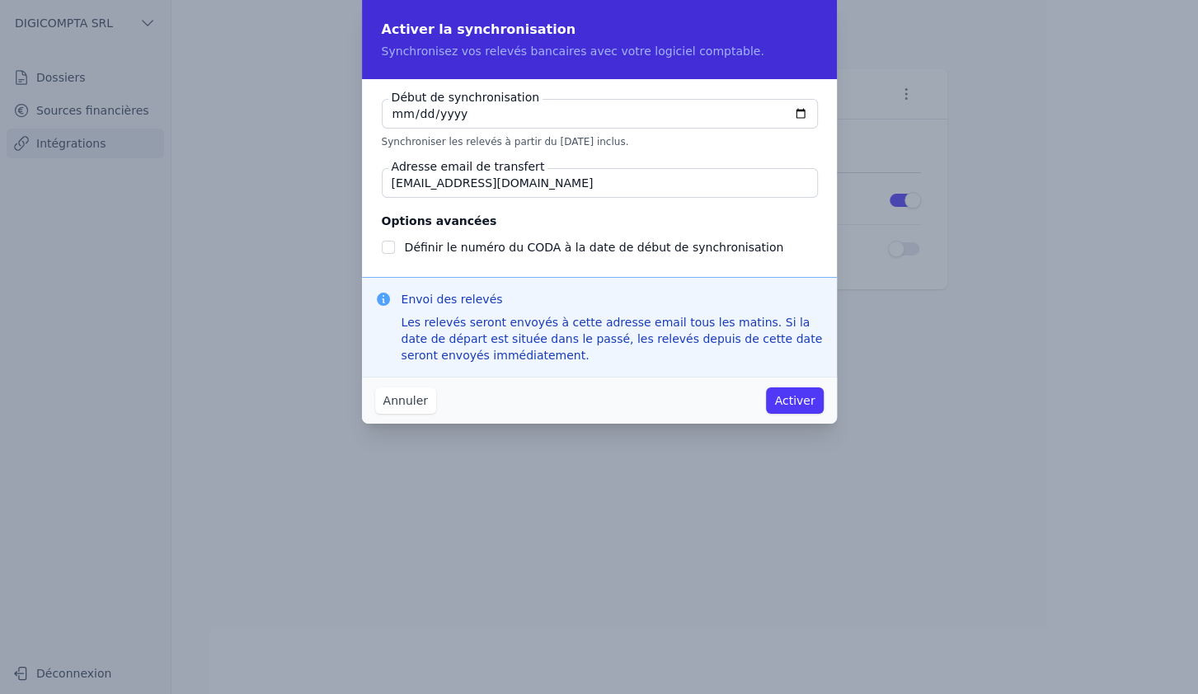
click at [792, 397] on button "Activer" at bounding box center [794, 401] width 57 height 26
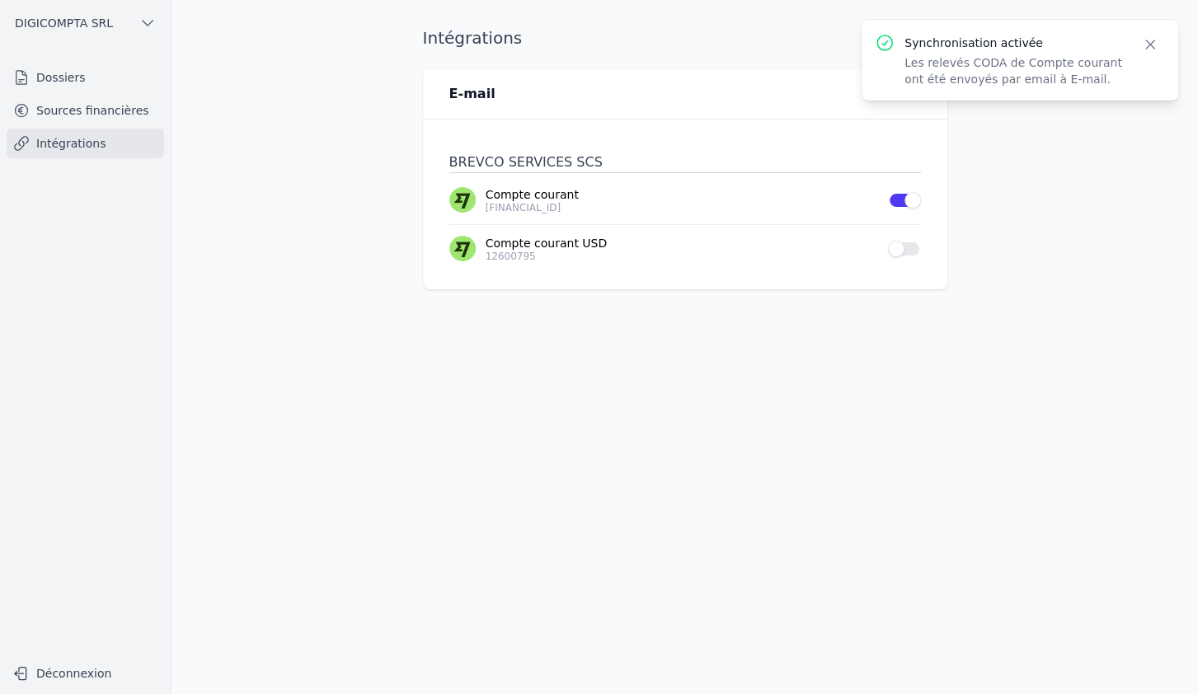
click at [912, 248] on button "Use setting" at bounding box center [904, 249] width 33 height 16
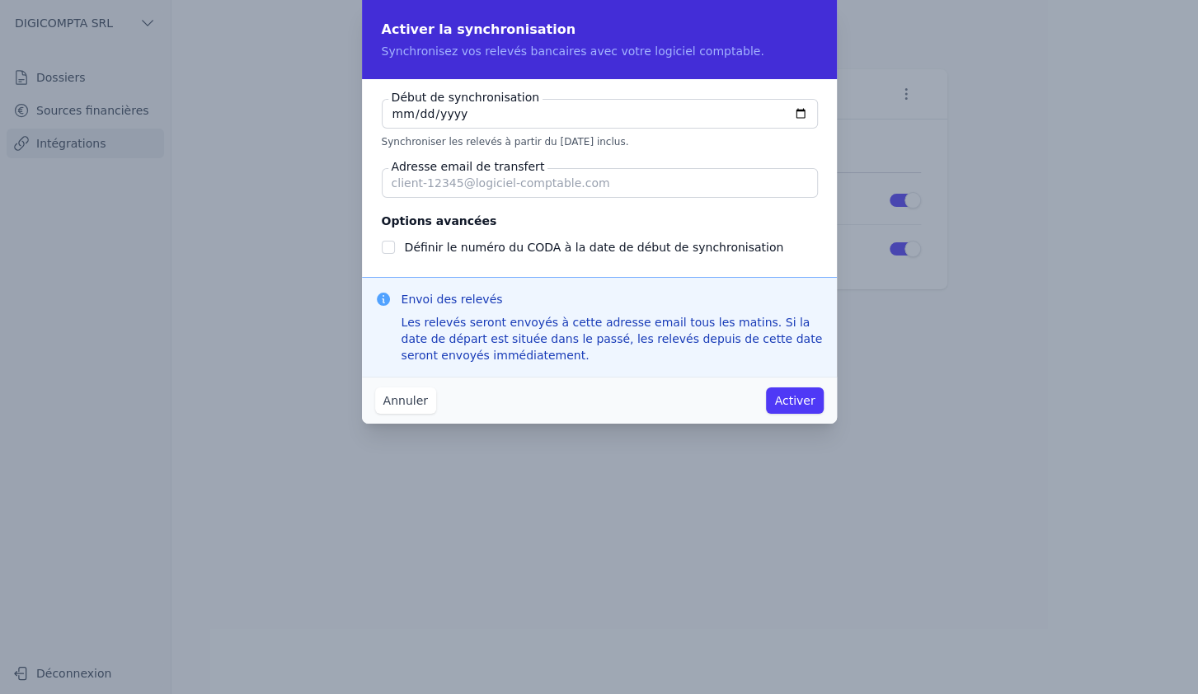
click at [797, 113] on input "[DATE]" at bounding box center [600, 114] width 436 height 30
type input "[DATE]"
checkbox input "false"
type input "[DATE]"
click at [613, 192] on input "Adresse email de transfert" at bounding box center [600, 183] width 436 height 30
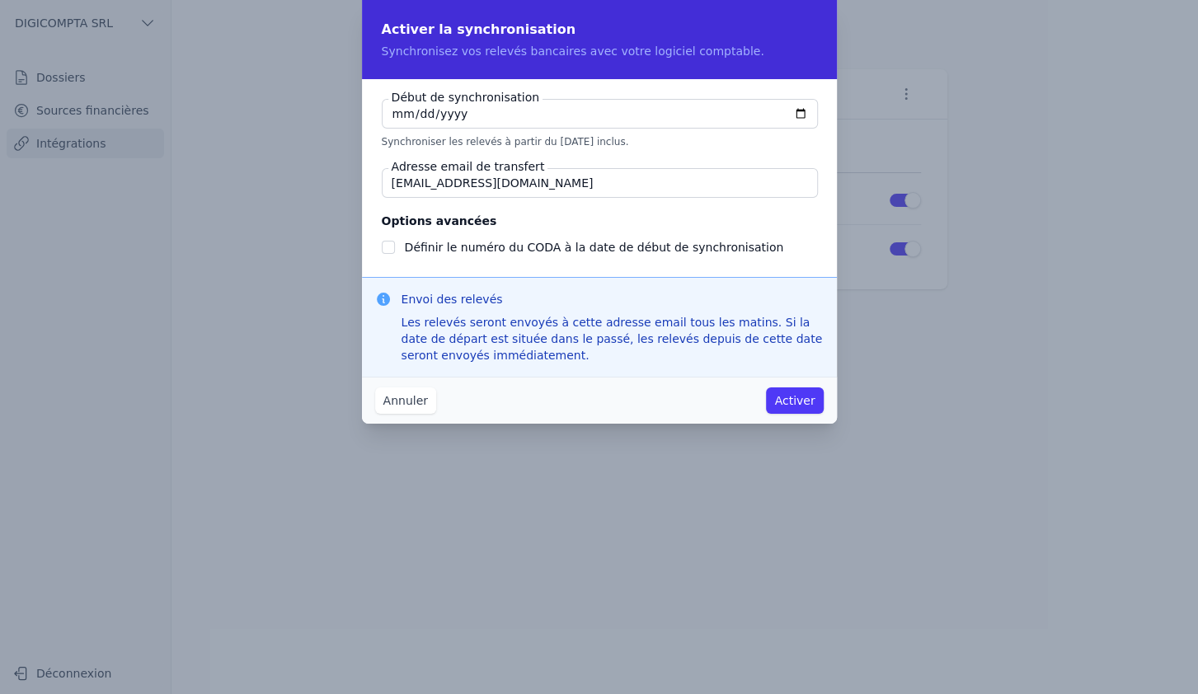
type input "[EMAIL_ADDRESS][DOMAIN_NAME]"
click at [794, 397] on button "Activer" at bounding box center [794, 401] width 57 height 26
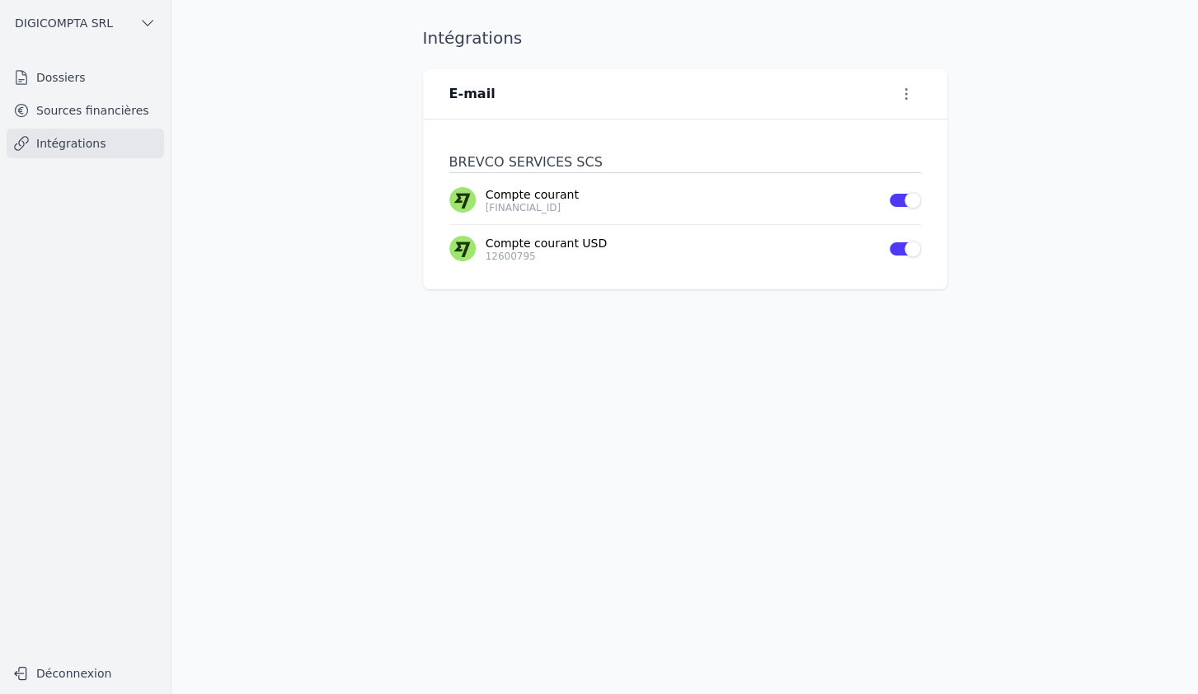
click at [140, 21] on icon "button" at bounding box center [147, 23] width 16 height 16
click at [140, 21] on div at bounding box center [599, 347] width 1198 height 694
click at [65, 82] on link "Dossiers" at bounding box center [85, 78] width 157 height 30
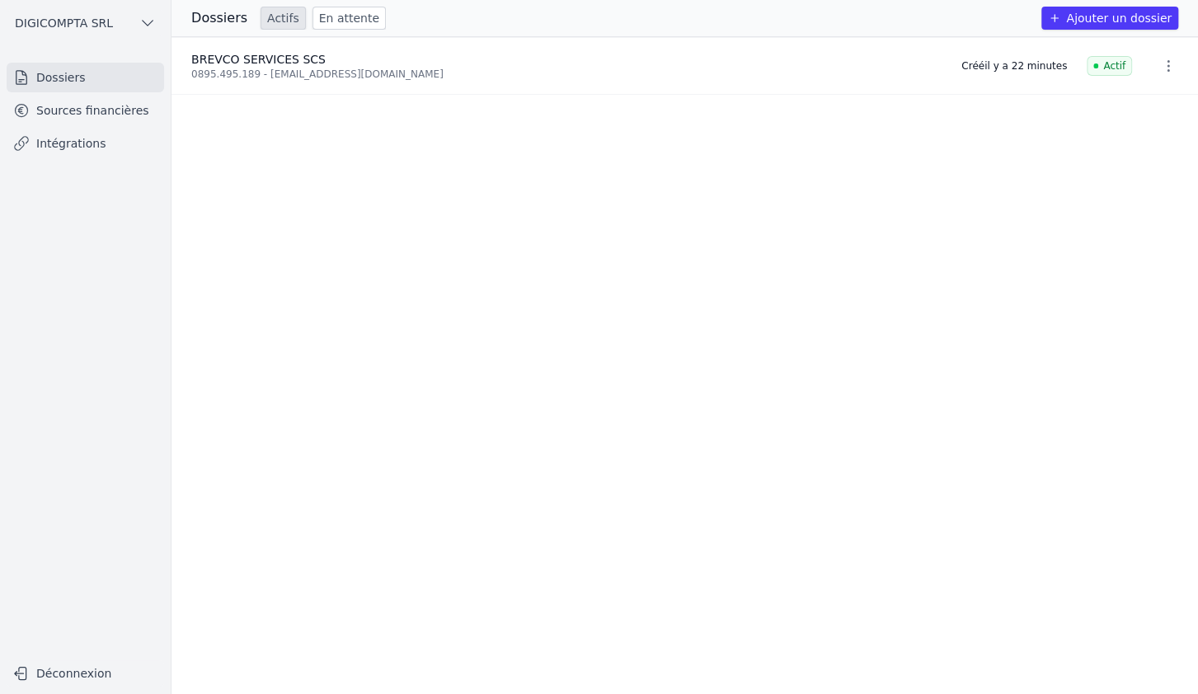
click at [229, 73] on div "0895.495.189 - [EMAIL_ADDRESS][DOMAIN_NAME]" at bounding box center [566, 74] width 750 height 13
click at [89, 111] on link "Sources financières" at bounding box center [85, 111] width 157 height 30
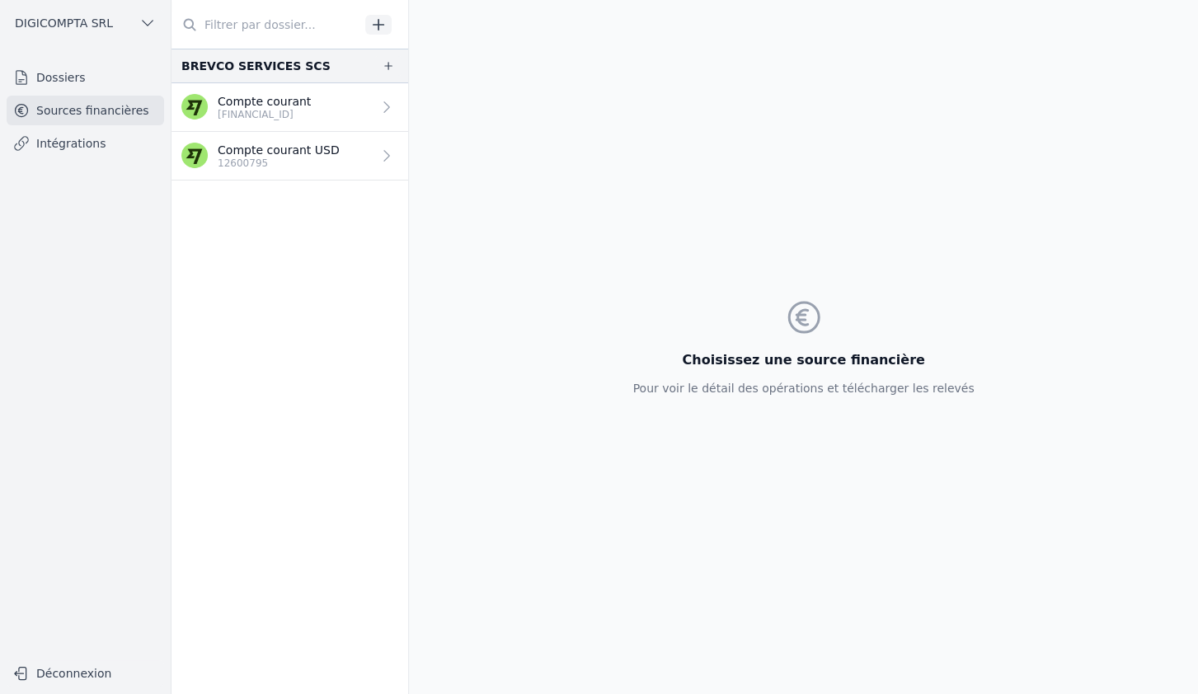
click at [250, 117] on p "[FINANCIAL_ID]" at bounding box center [264, 114] width 93 height 13
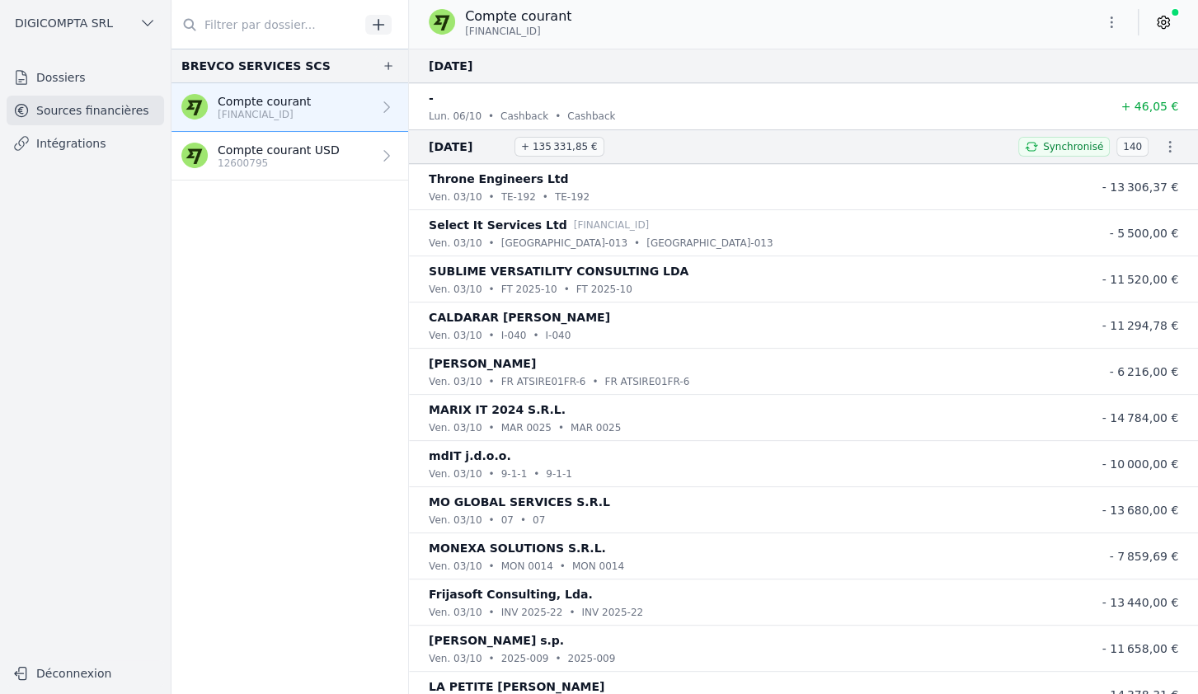
click at [1110, 22] on icon "button" at bounding box center [1111, 22] width 16 height 16
click at [1158, 26] on div at bounding box center [599, 347] width 1198 height 694
click at [1158, 26] on icon at bounding box center [1163, 22] width 16 height 16
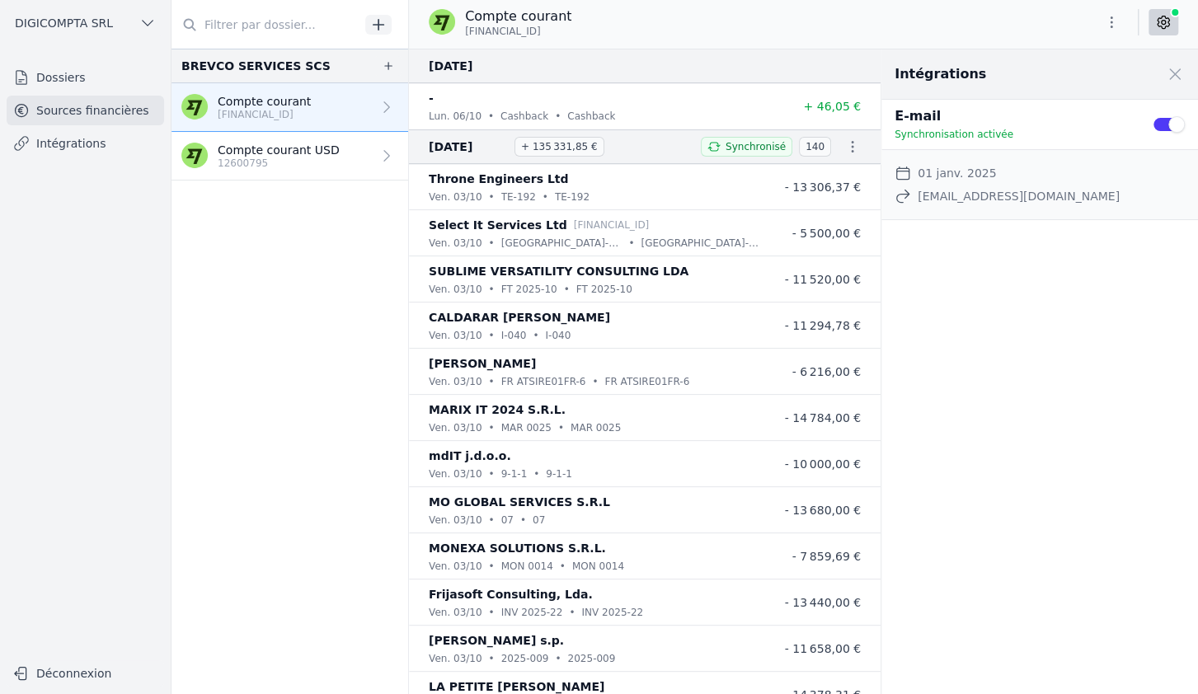
click at [243, 319] on nav "BREVCO SERVICES SCS Compte courant [FINANCIAL_ID] Compte courant USD 12600795" at bounding box center [289, 372] width 237 height 646
